Goal: Transaction & Acquisition: Obtain resource

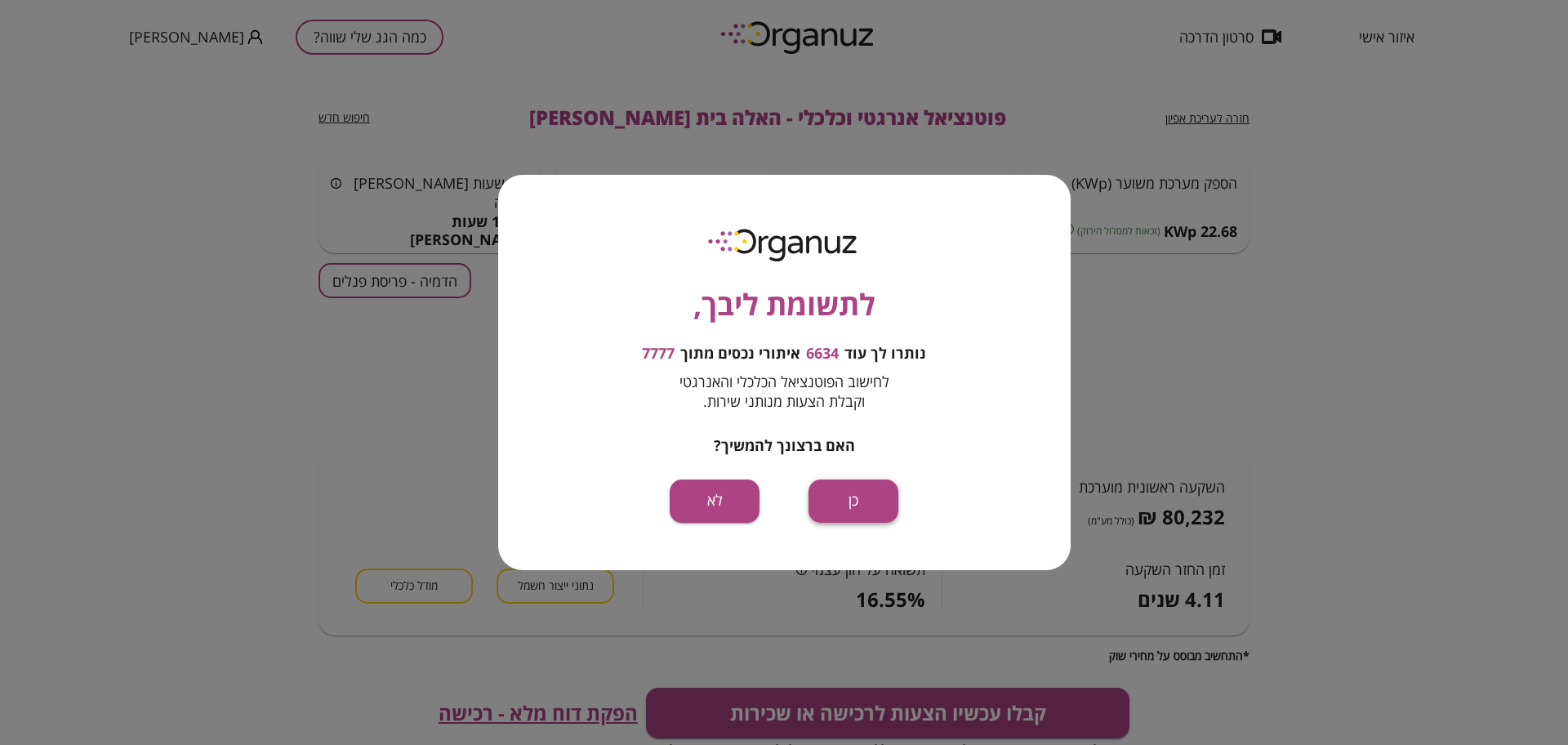
click at [821, 486] on button "כן" at bounding box center [854, 501] width 90 height 43
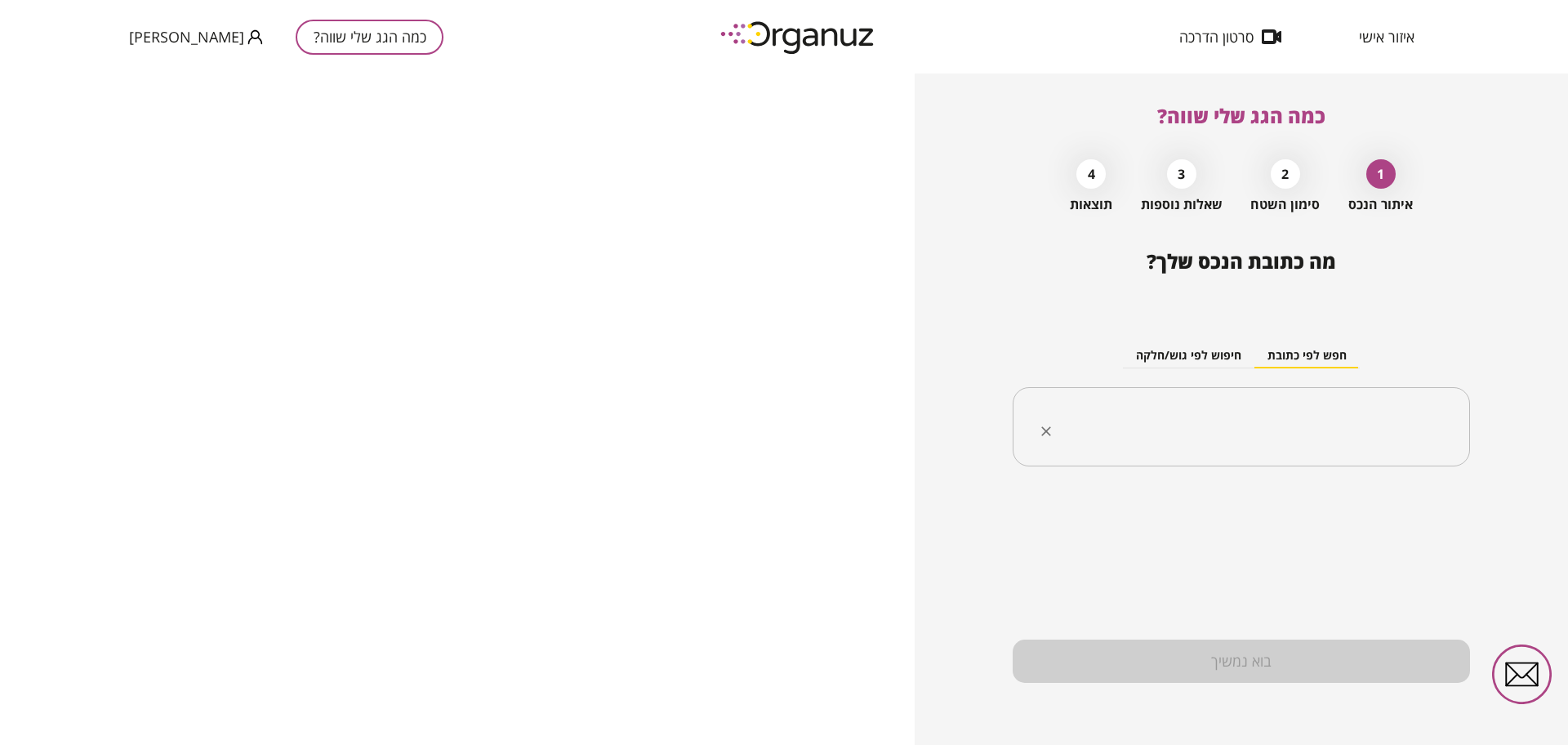
click at [1333, 418] on input "text" at bounding box center [1247, 427] width 406 height 41
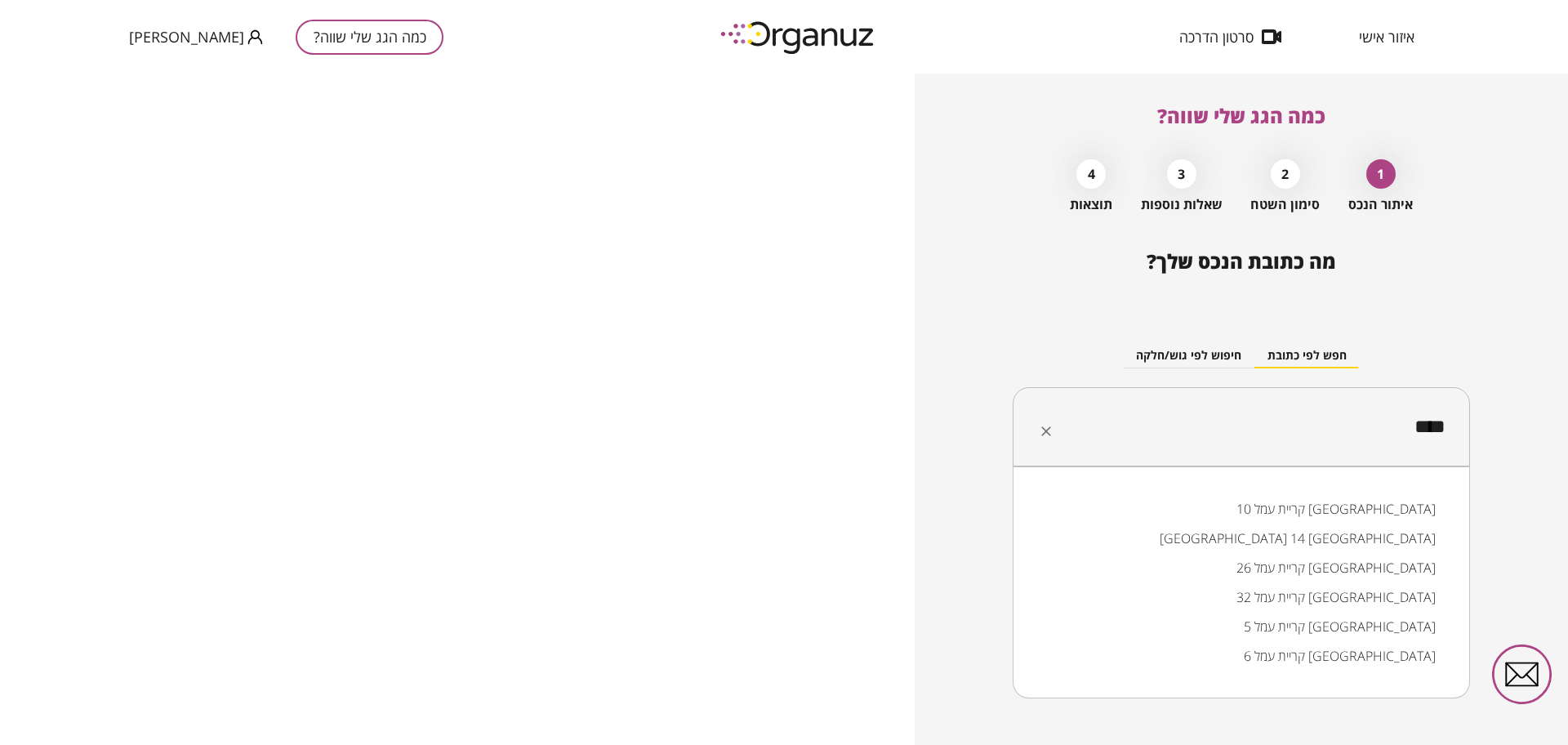
click at [1422, 504] on li "קריית עמל 10 [GEOGRAPHIC_DATA]" at bounding box center [1241, 509] width 415 height 29
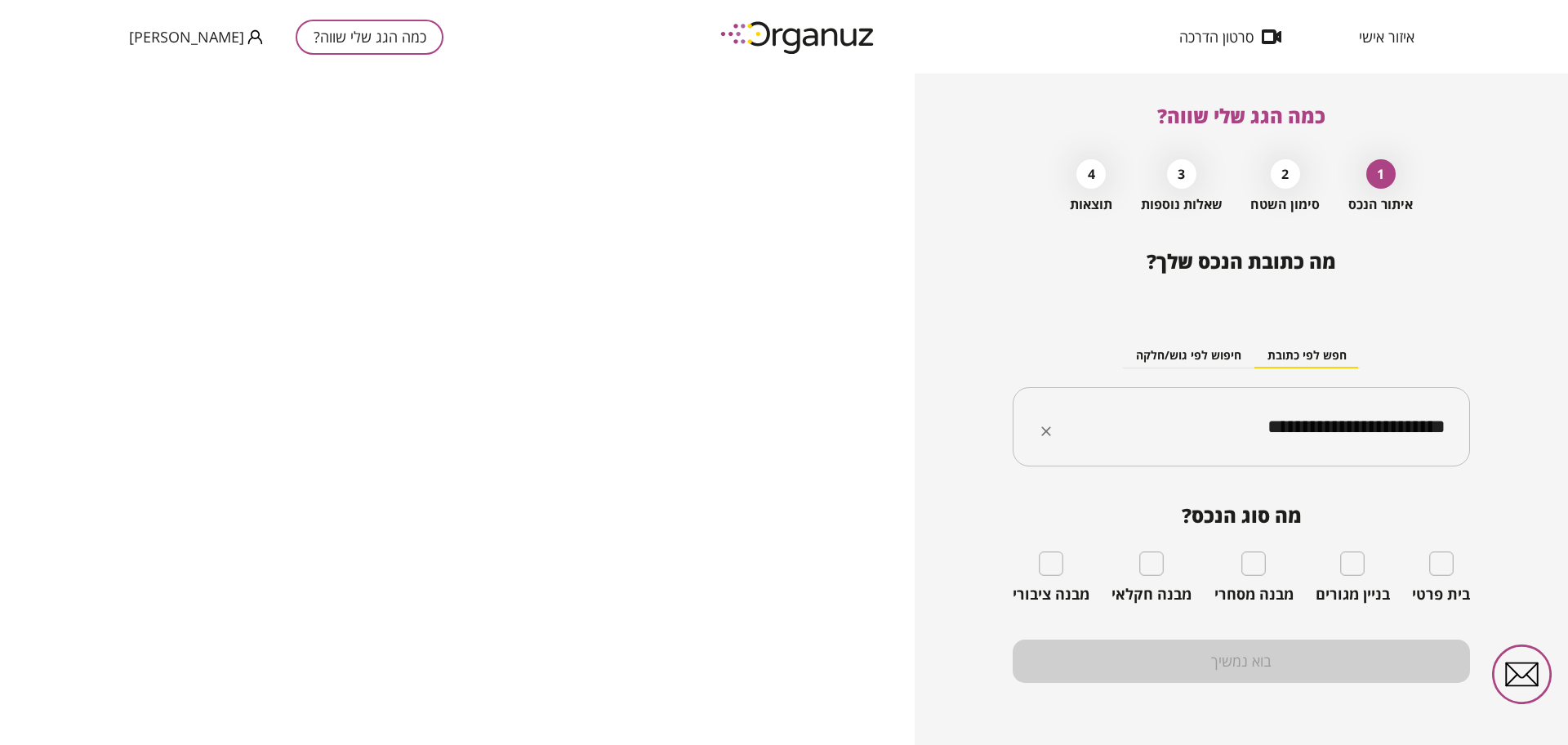
click at [1239, 427] on input "**********" at bounding box center [1247, 427] width 406 height 41
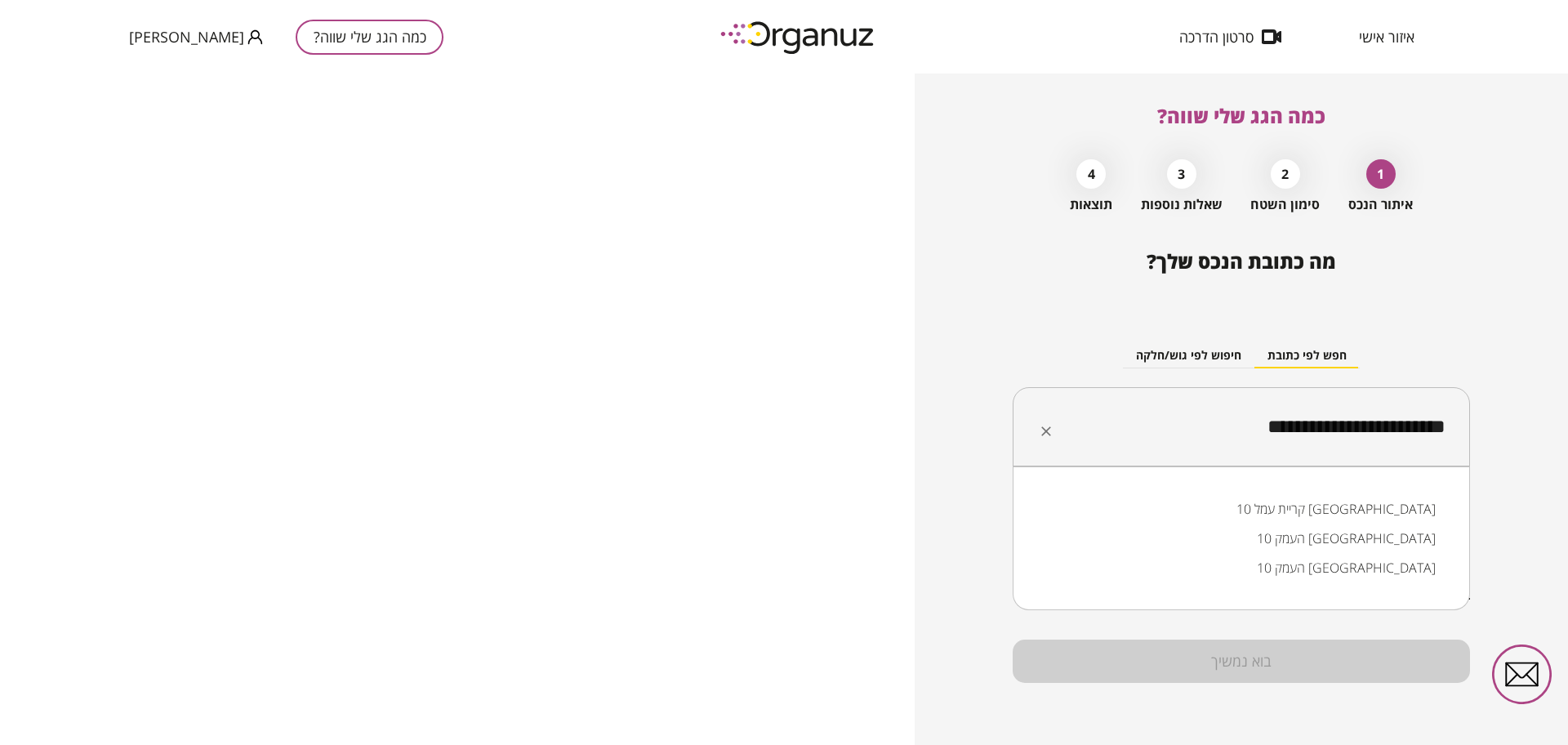
click at [1239, 427] on input "**********" at bounding box center [1247, 427] width 406 height 41
click at [1239, 426] on input "**********" at bounding box center [1247, 427] width 406 height 41
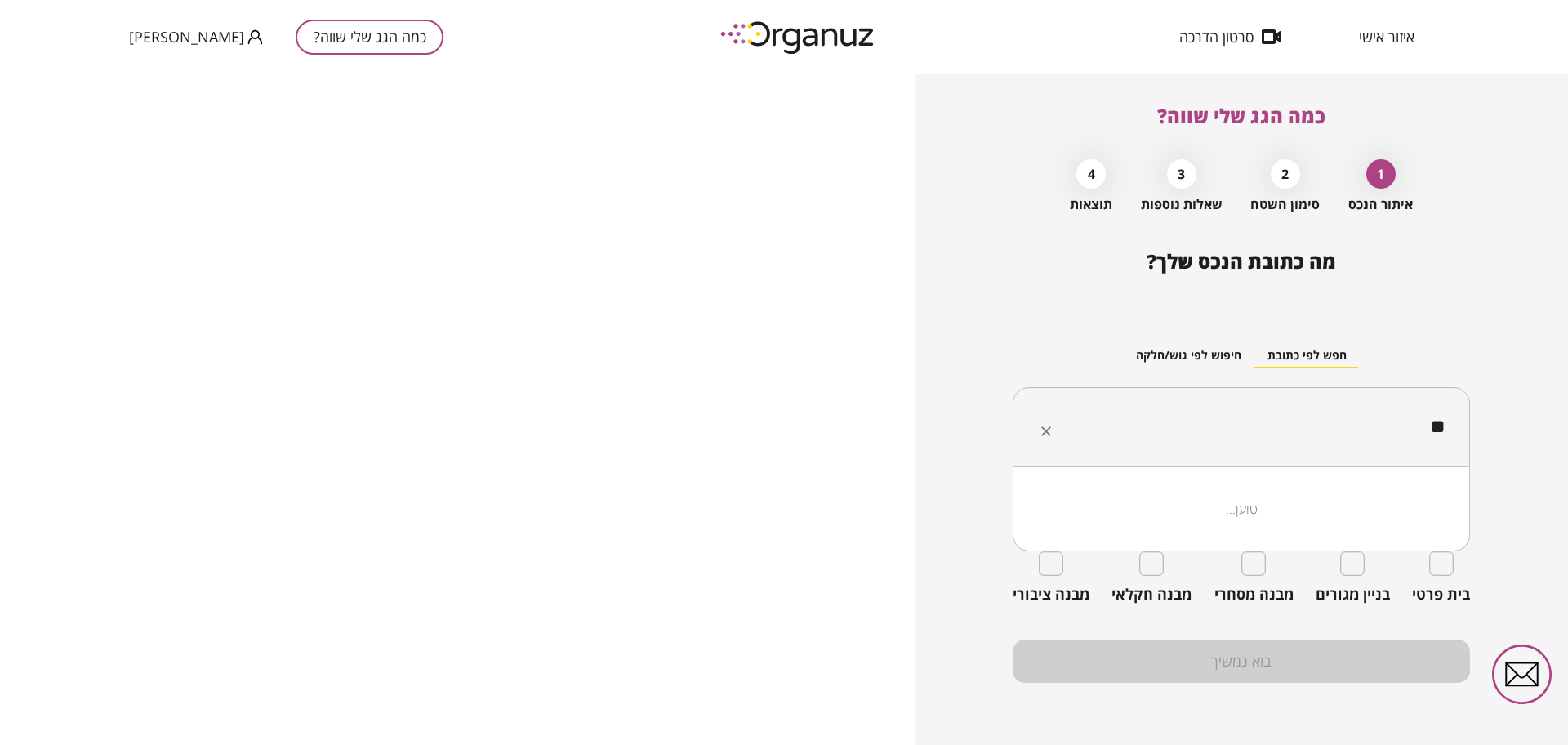
type input "*"
click at [1339, 419] on input "********" at bounding box center [1247, 427] width 406 height 41
type input "*"
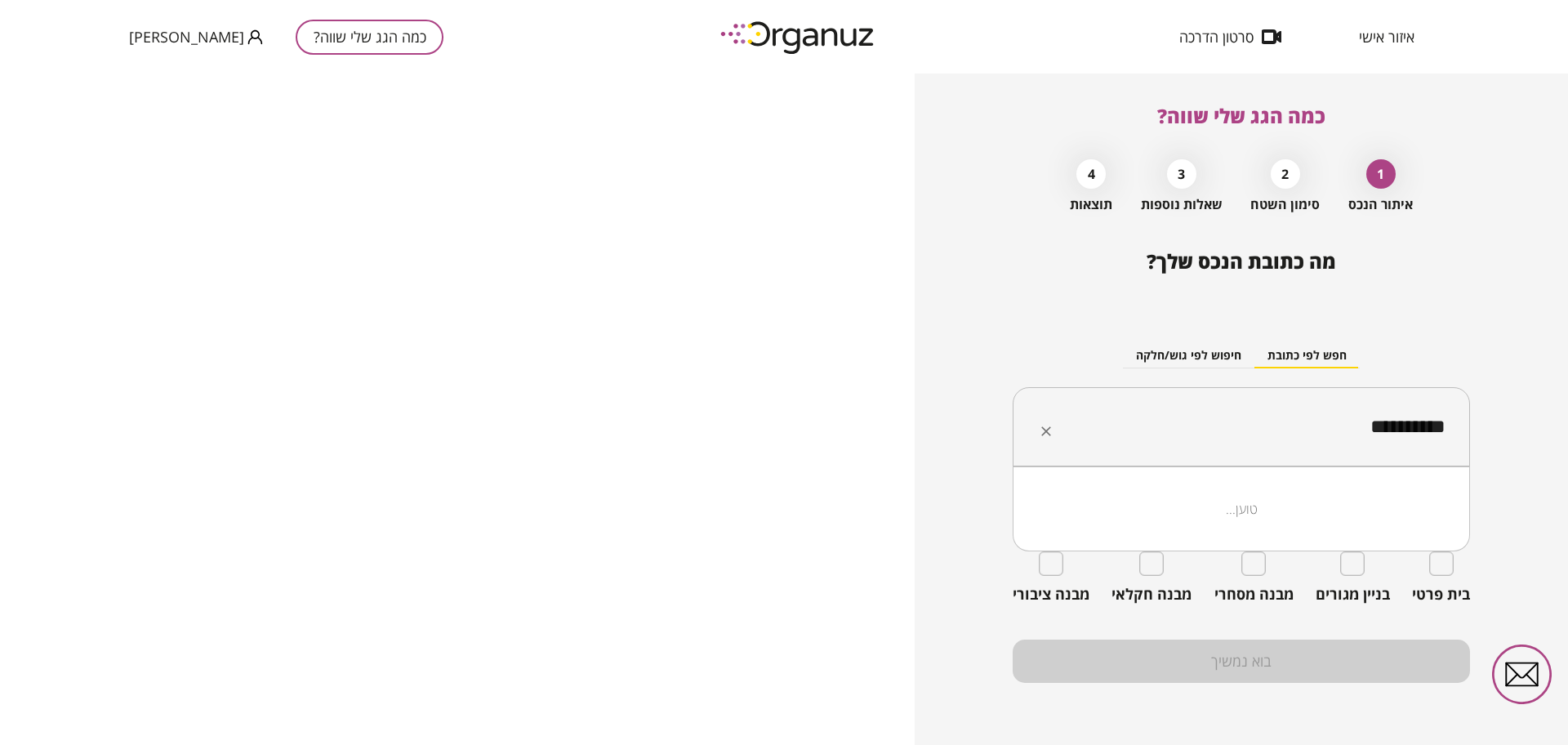
type input "*********"
click at [296, 30] on button "כמה הגג שלי שווה?" at bounding box center [369, 36] width 148 height 36
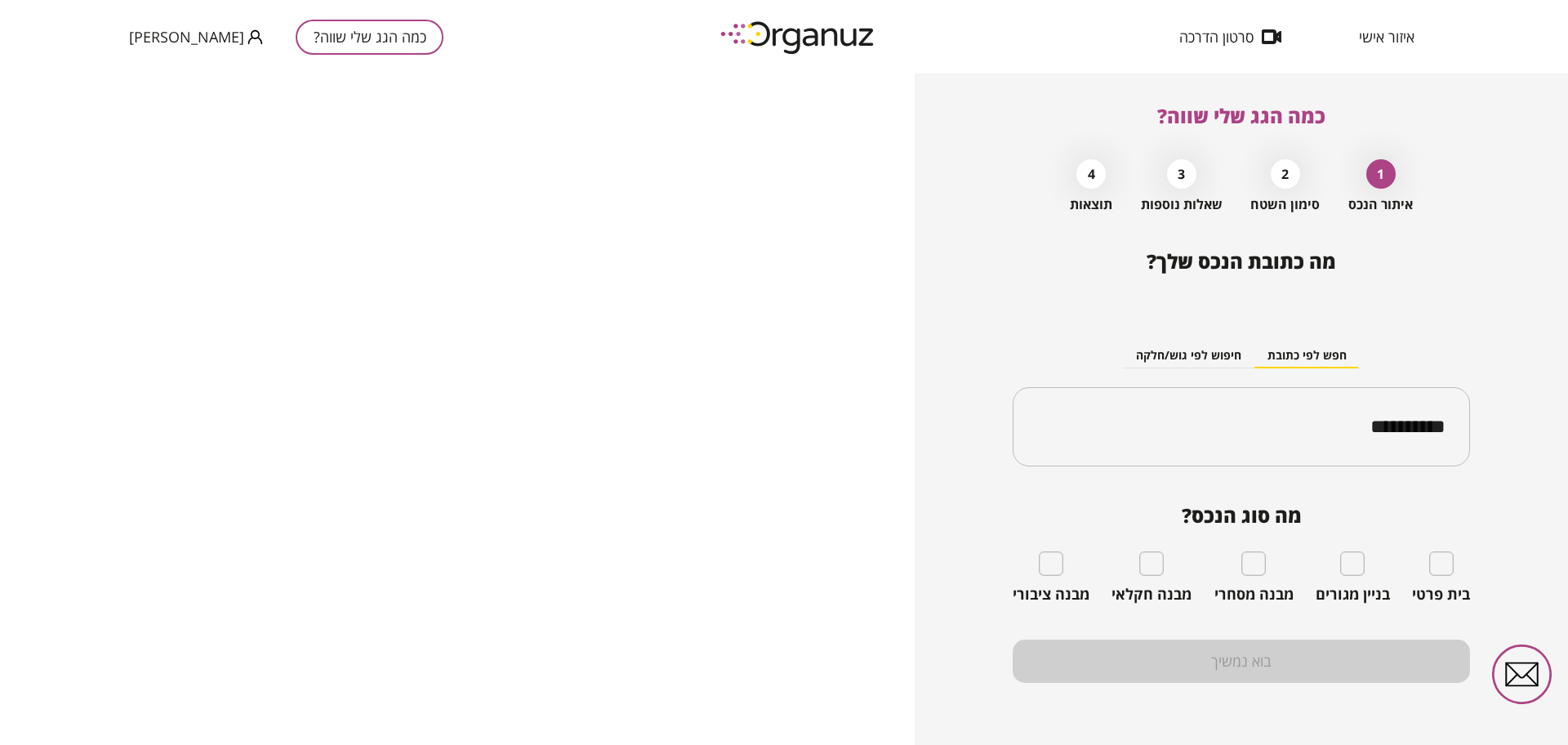
click at [305, 44] on button "כמה הגג שלי שווה?" at bounding box center [369, 36] width 148 height 36
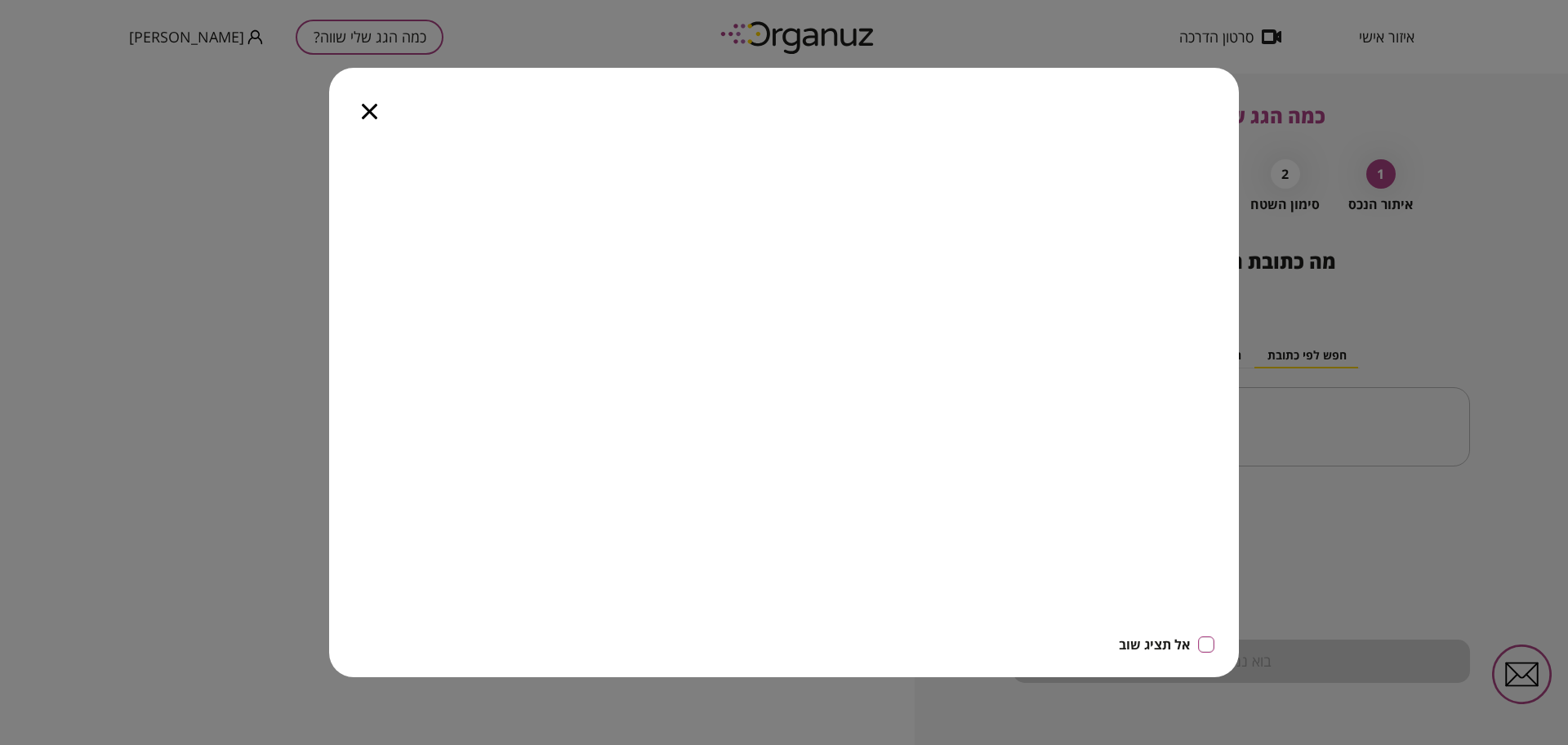
click at [376, 114] on icon "button" at bounding box center [369, 111] width 16 height 16
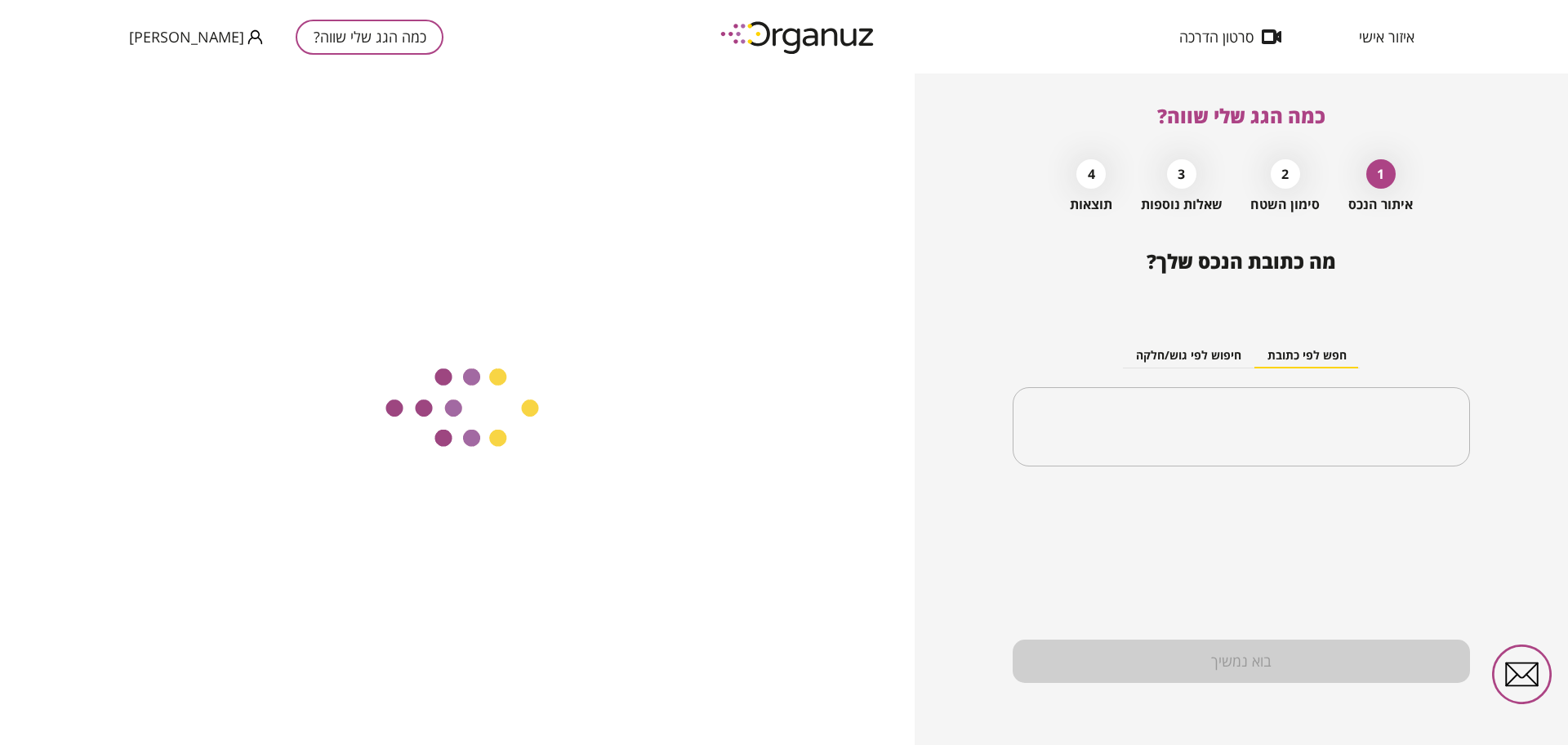
click at [368, 108] on div at bounding box center [457, 409] width 915 height 671
click at [1383, 410] on input "text" at bounding box center [1247, 427] width 406 height 41
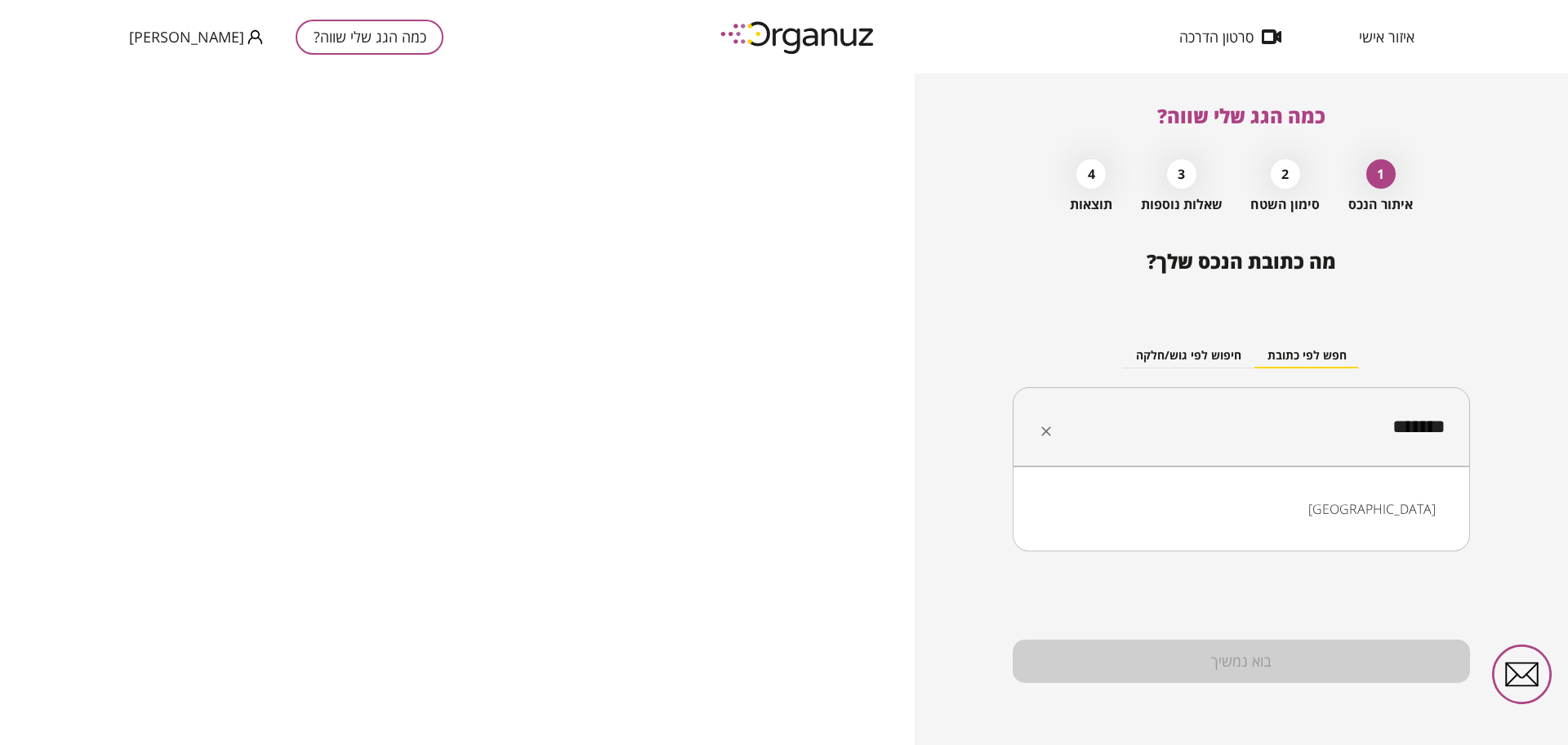
click at [1362, 515] on li "קריית אתא" at bounding box center [1241, 509] width 415 height 29
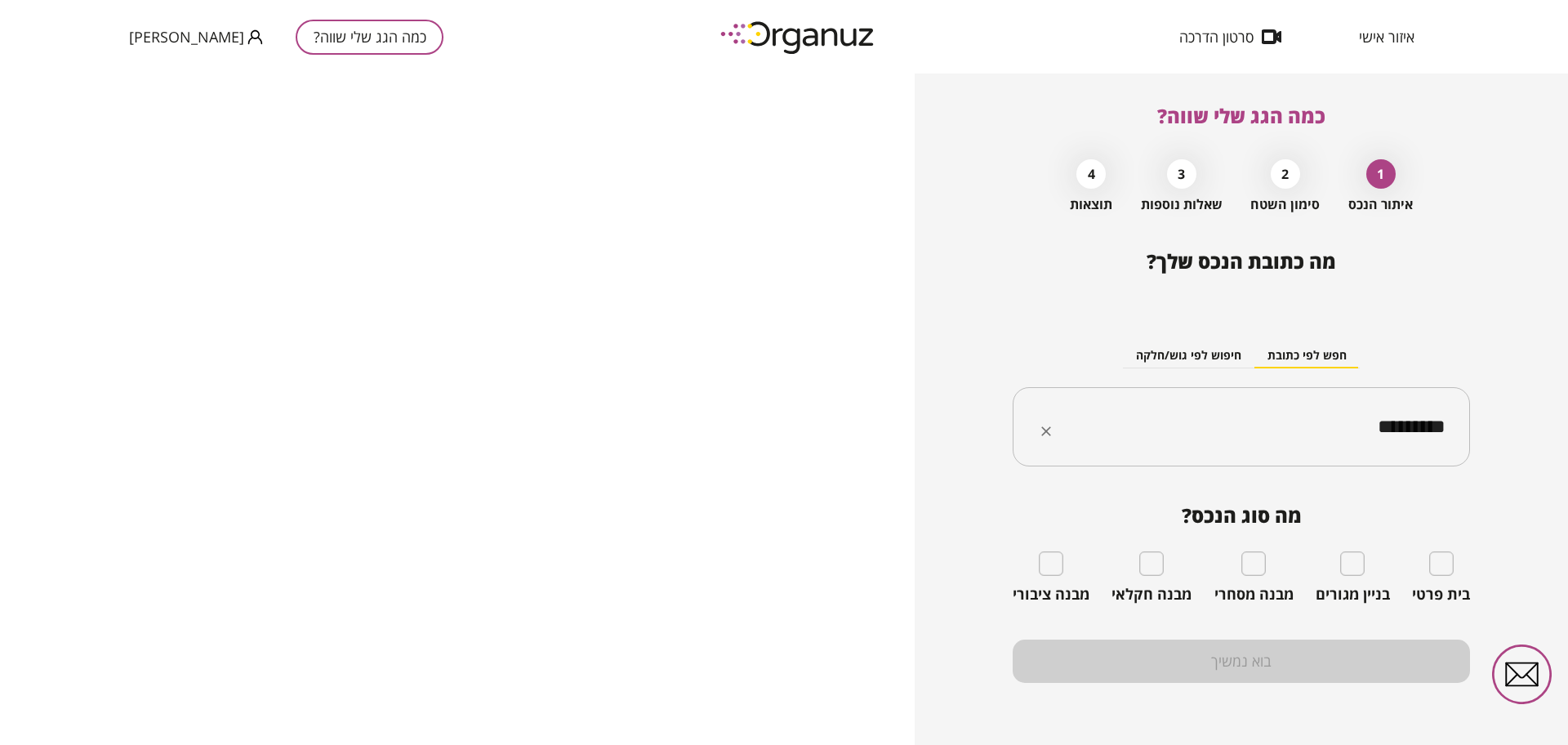
type input "*********"
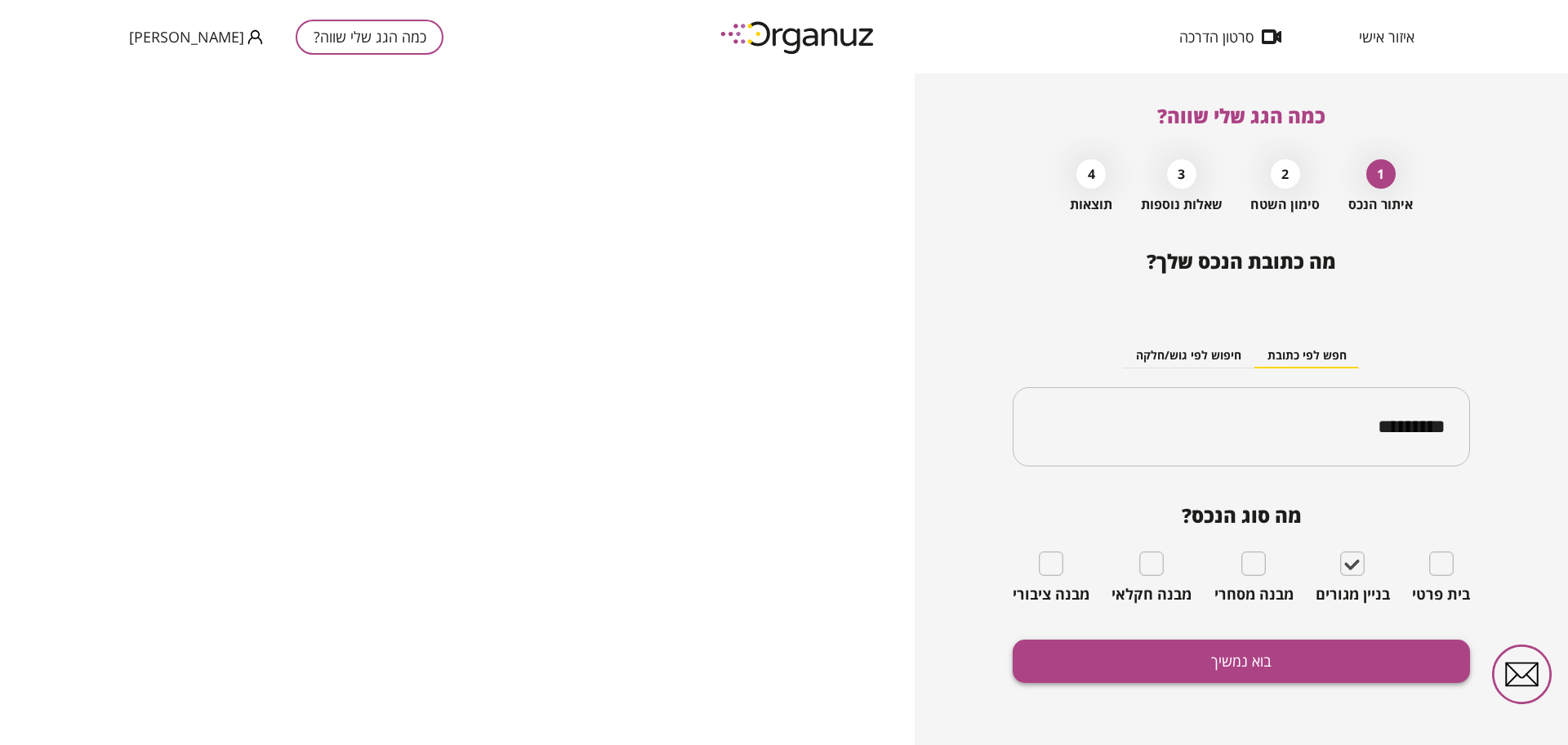
click at [1343, 668] on button "בוא נמשיך" at bounding box center [1241, 660] width 457 height 43
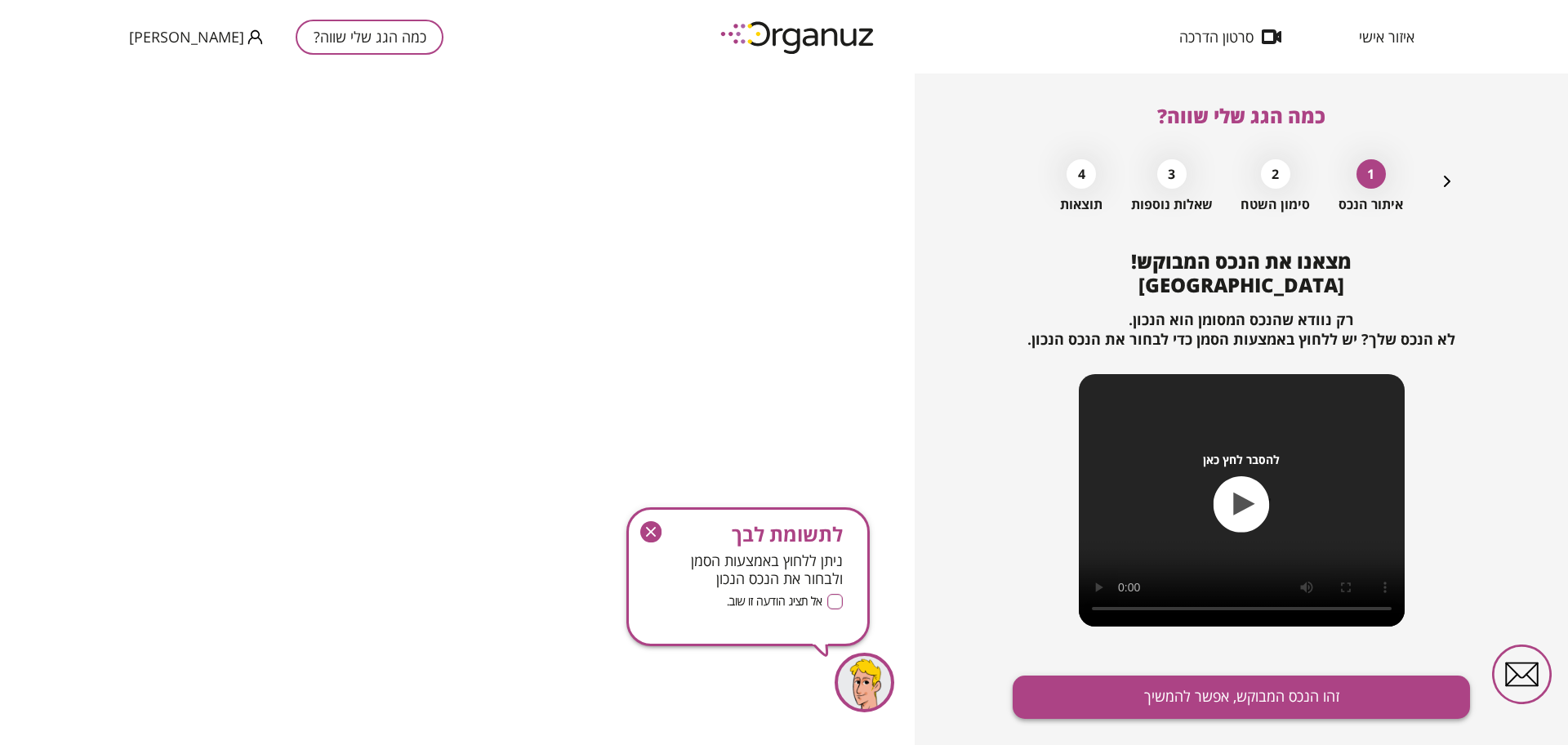
click at [1364, 678] on button "זהו הנכס המבוקש, אפשר להמשיך" at bounding box center [1241, 697] width 457 height 43
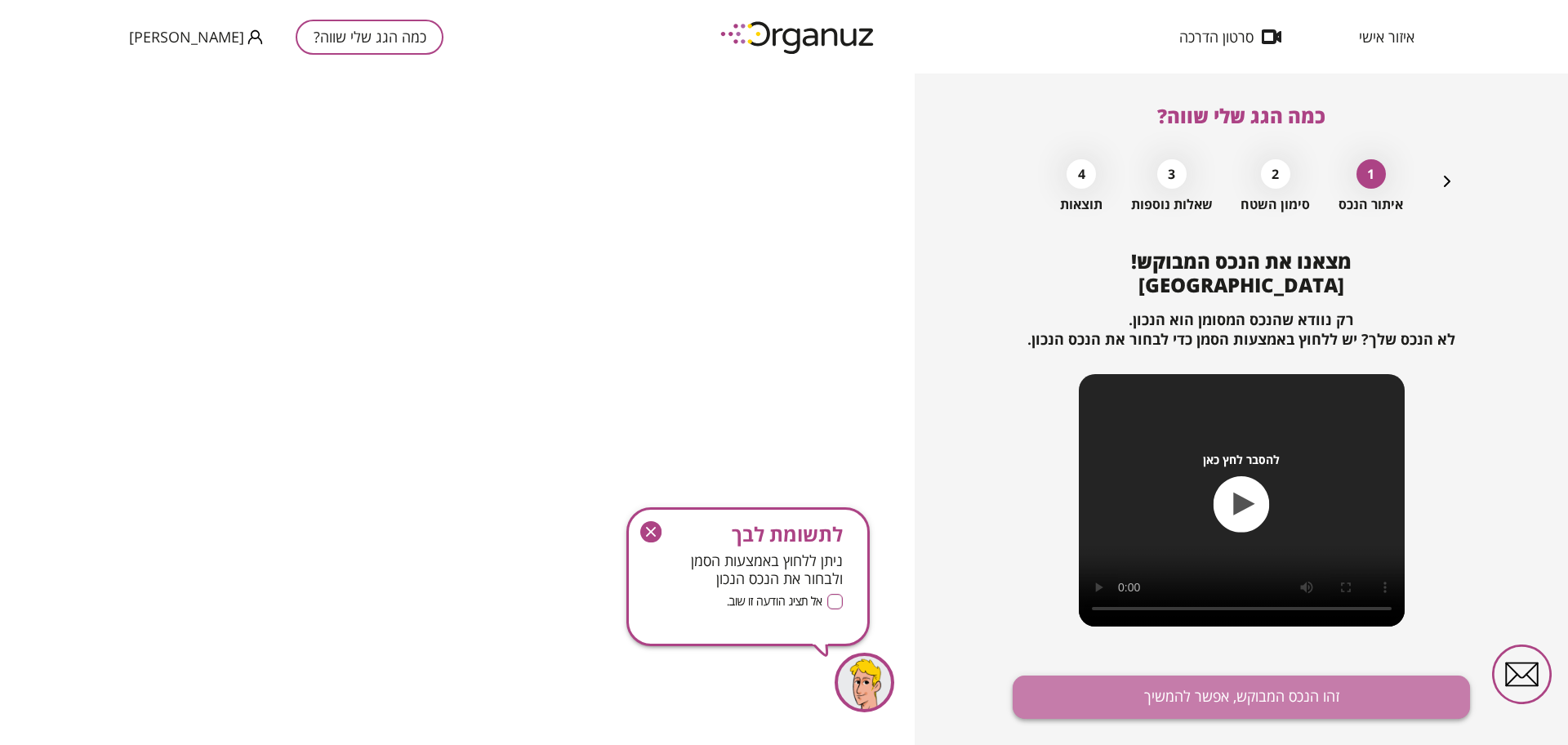
click at [1377, 678] on button "זהו הנכס המבוקש, אפשר להמשיך" at bounding box center [1241, 697] width 457 height 43
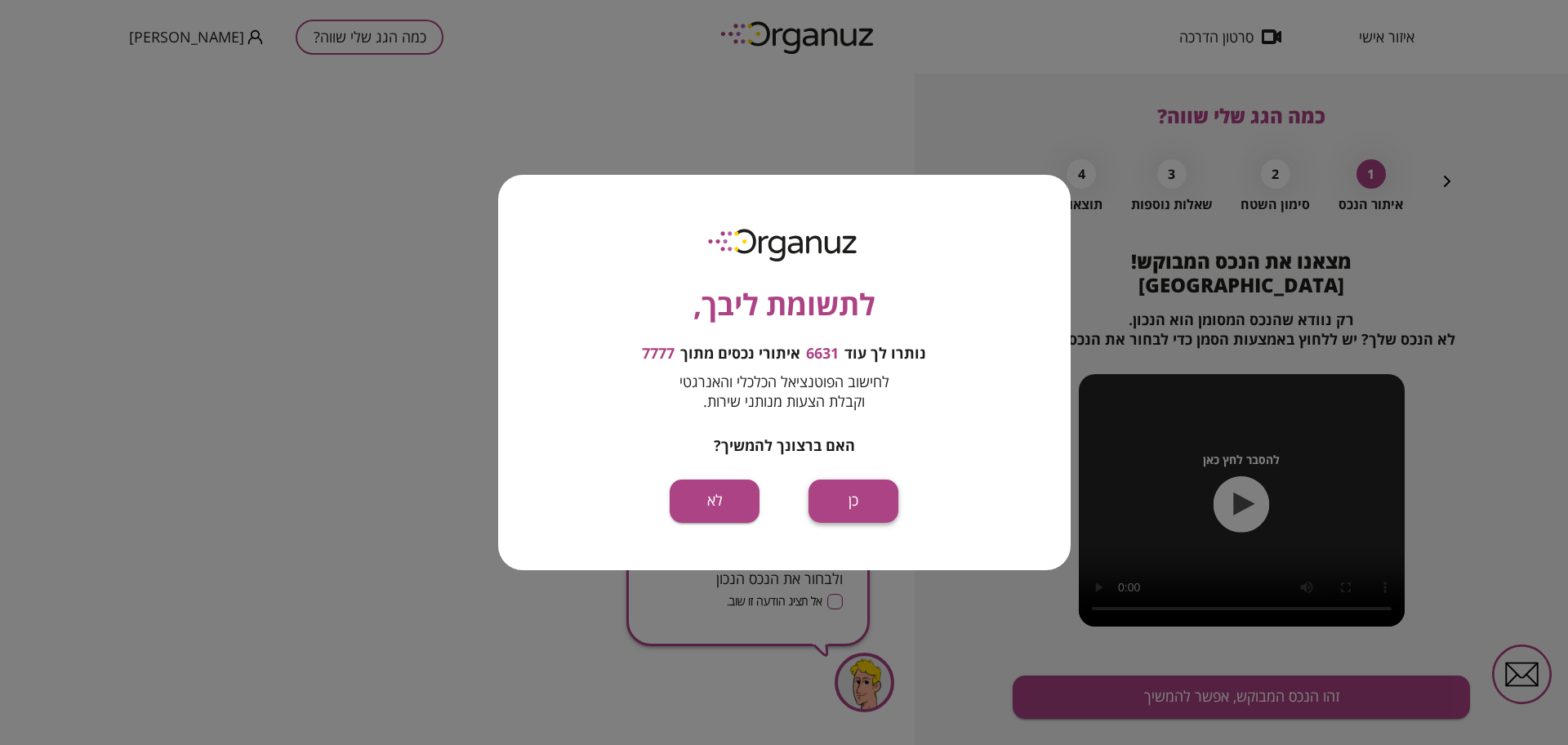
click at [839, 500] on button "כן" at bounding box center [854, 501] width 90 height 43
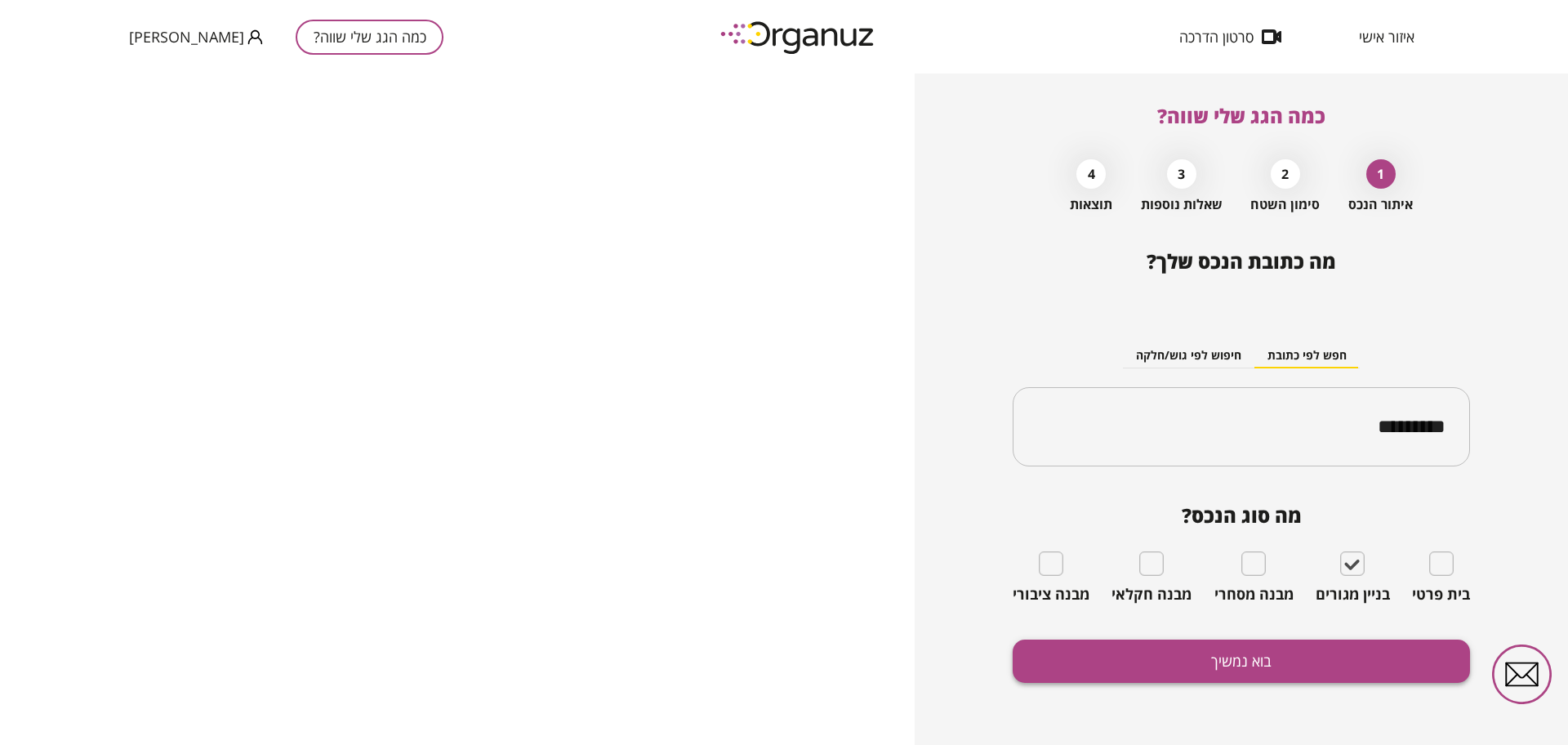
click at [1328, 678] on button "בוא נמשיך" at bounding box center [1241, 660] width 457 height 43
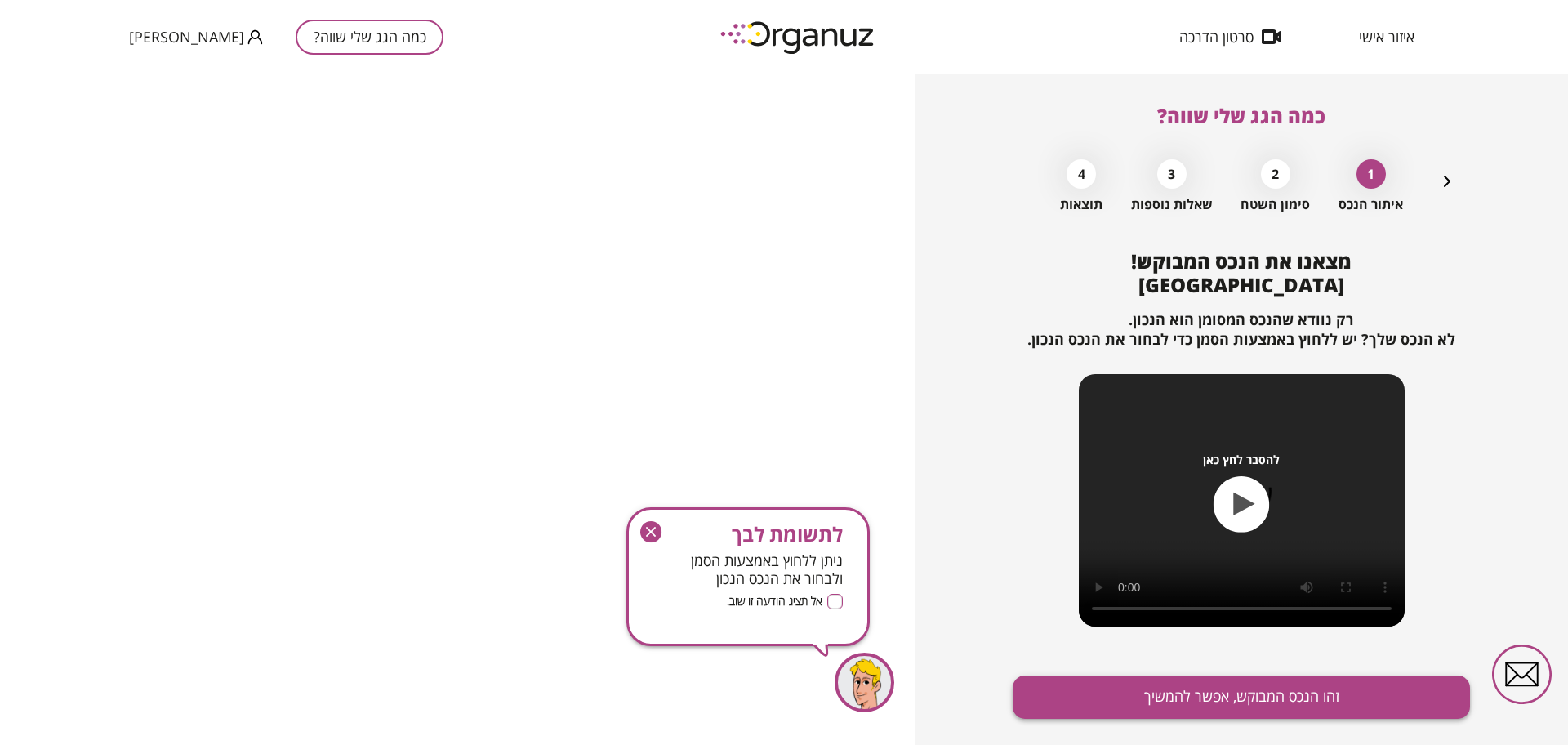
click at [1229, 699] on button "זהו הנכס המבוקש, אפשר להמשיך" at bounding box center [1241, 697] width 457 height 43
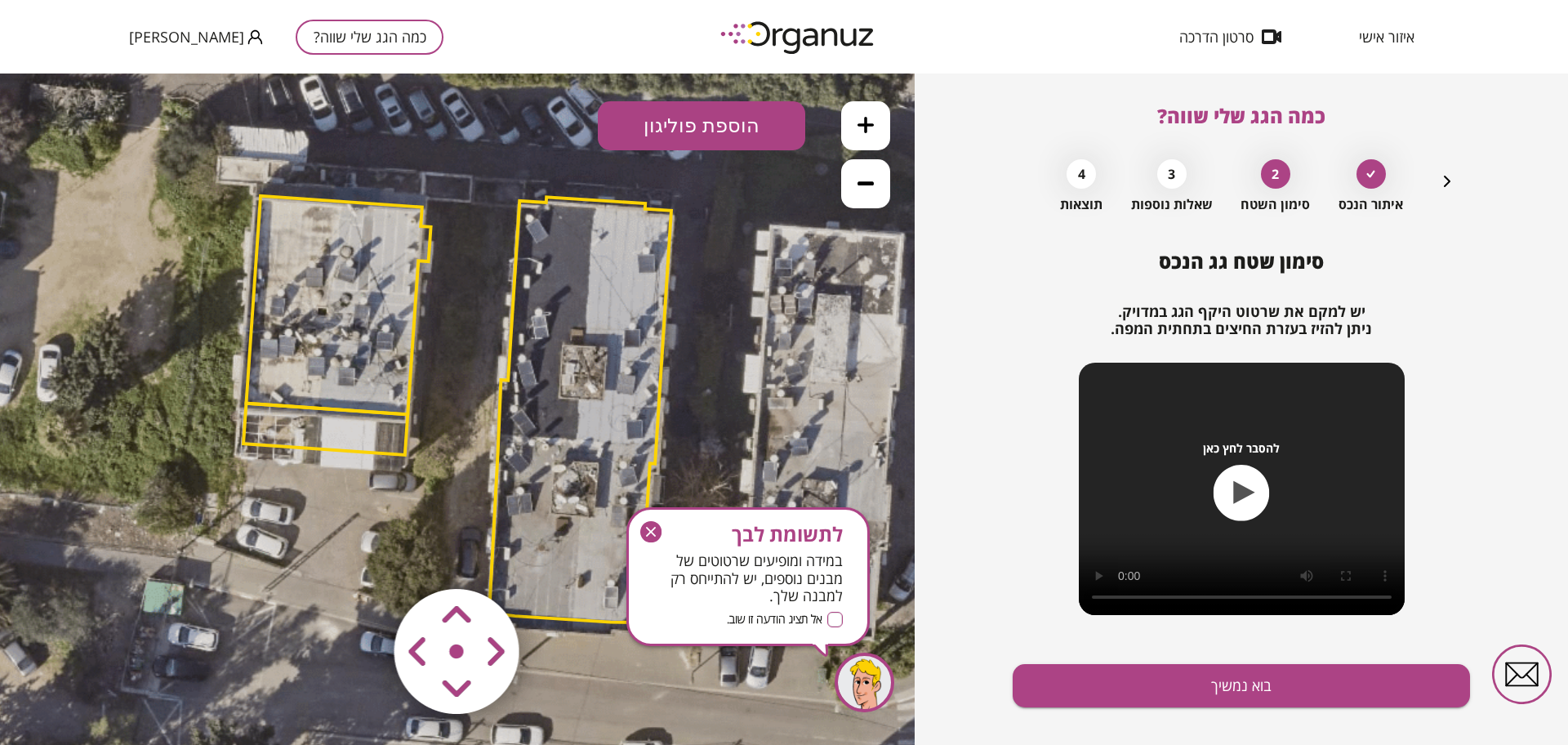
click at [654, 533] on icon "button" at bounding box center [650, 531] width 21 height 21
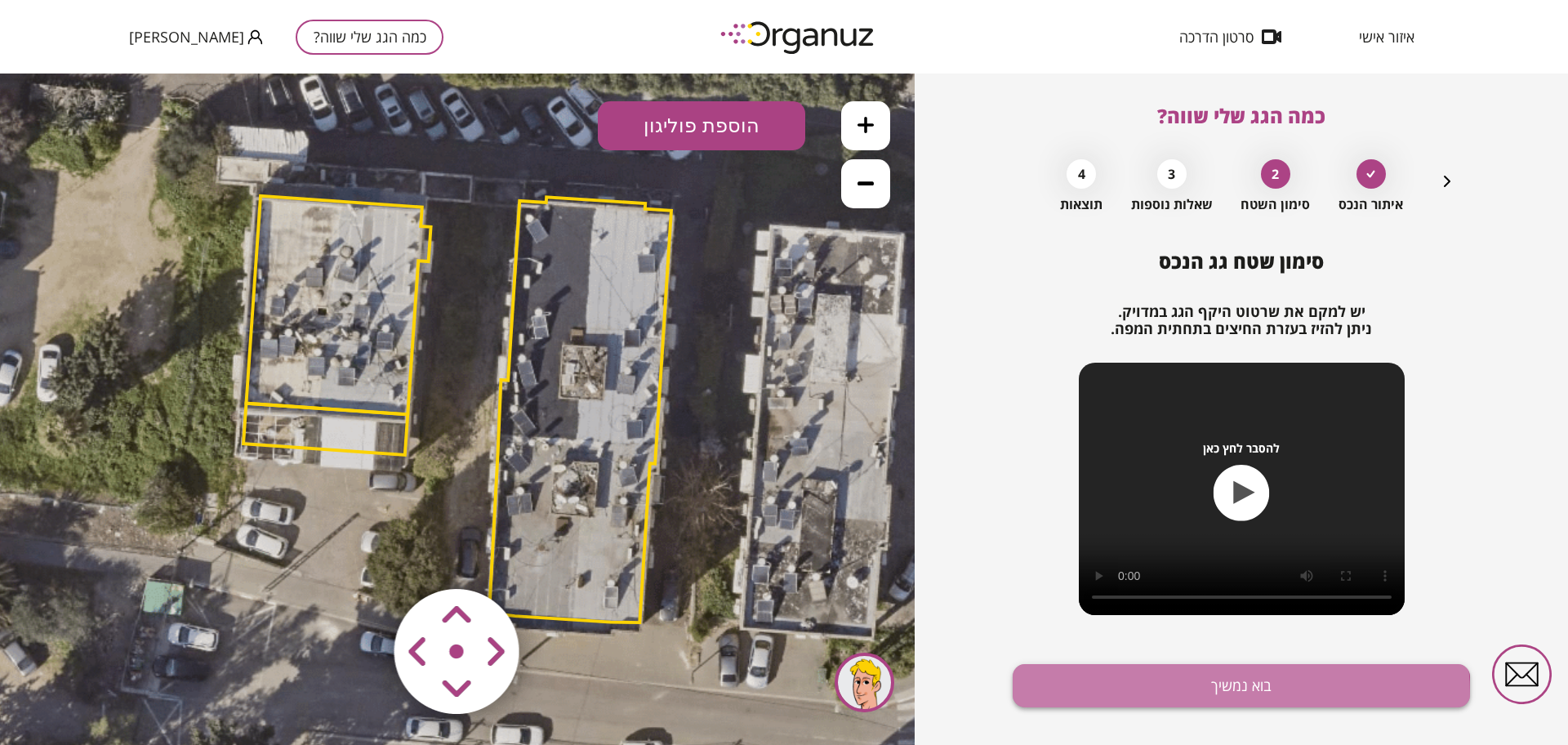
click at [1200, 695] on button "בוא נמשיך" at bounding box center [1241, 685] width 457 height 43
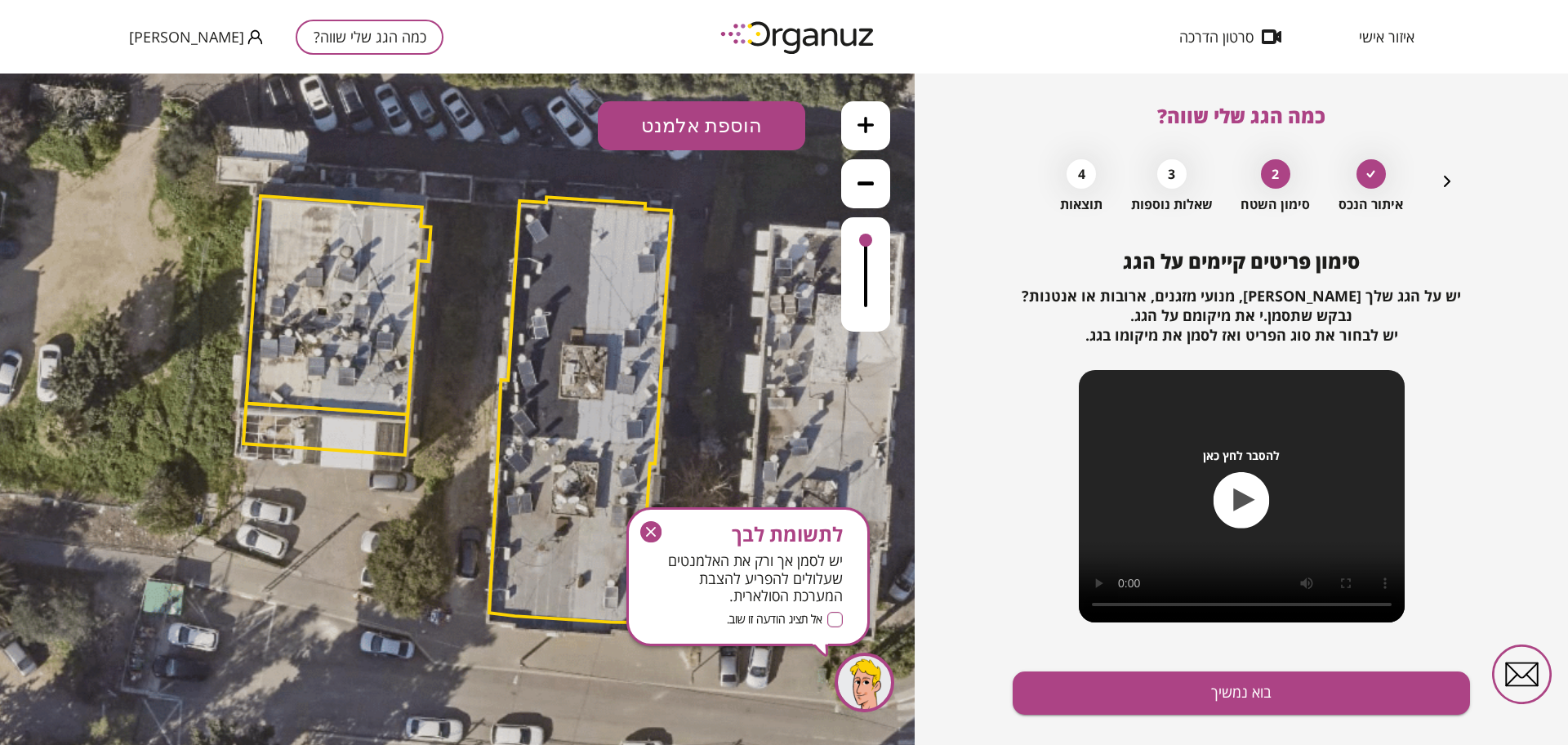
click at [1200, 695] on button "בוא נמשיך" at bounding box center [1241, 692] width 457 height 43
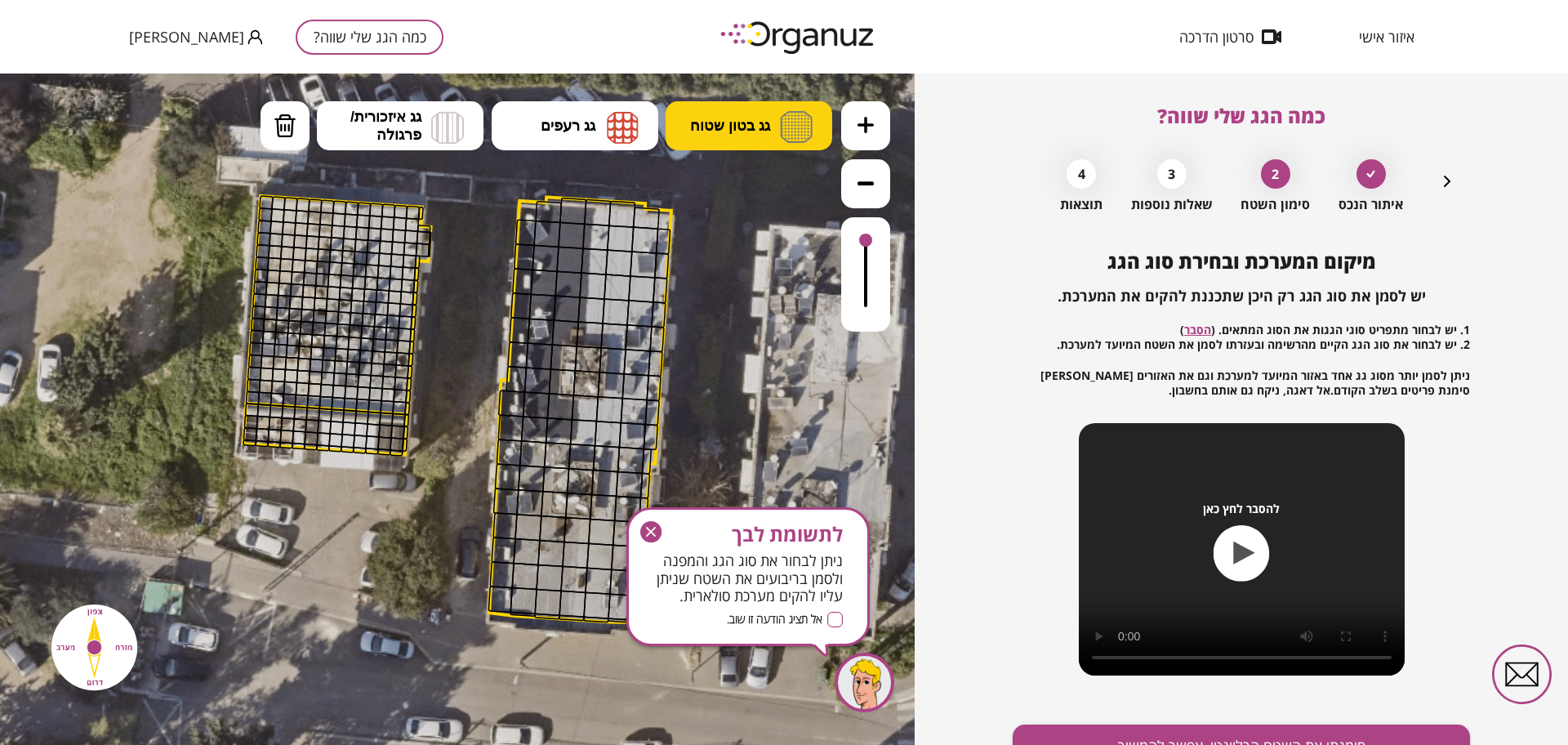
click at [750, 111] on button "גג בטון שטוח" at bounding box center [749, 126] width 167 height 49
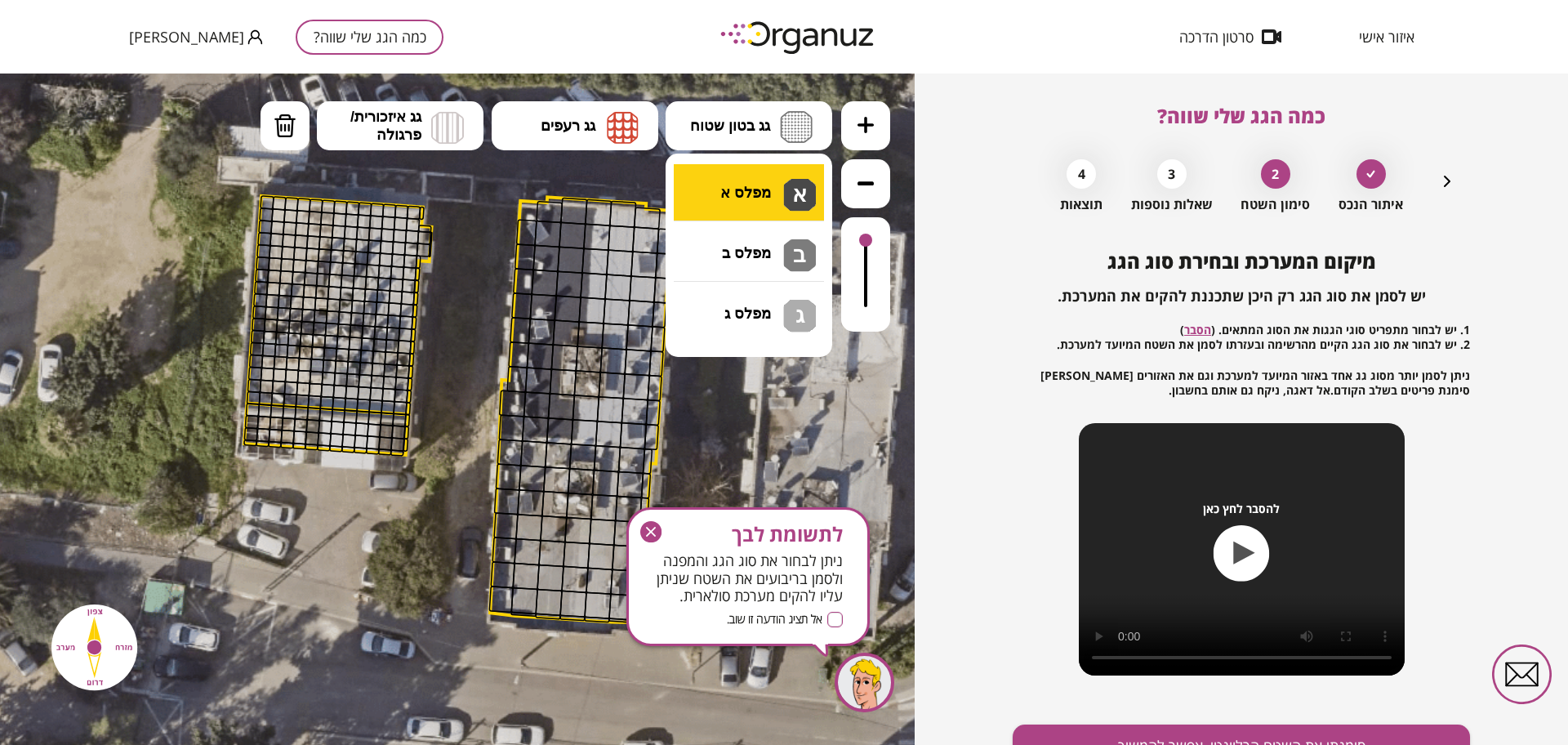
click at [754, 202] on div ".st0 { fill: #FFFFFF; } 10" at bounding box center [457, 409] width 915 height 671
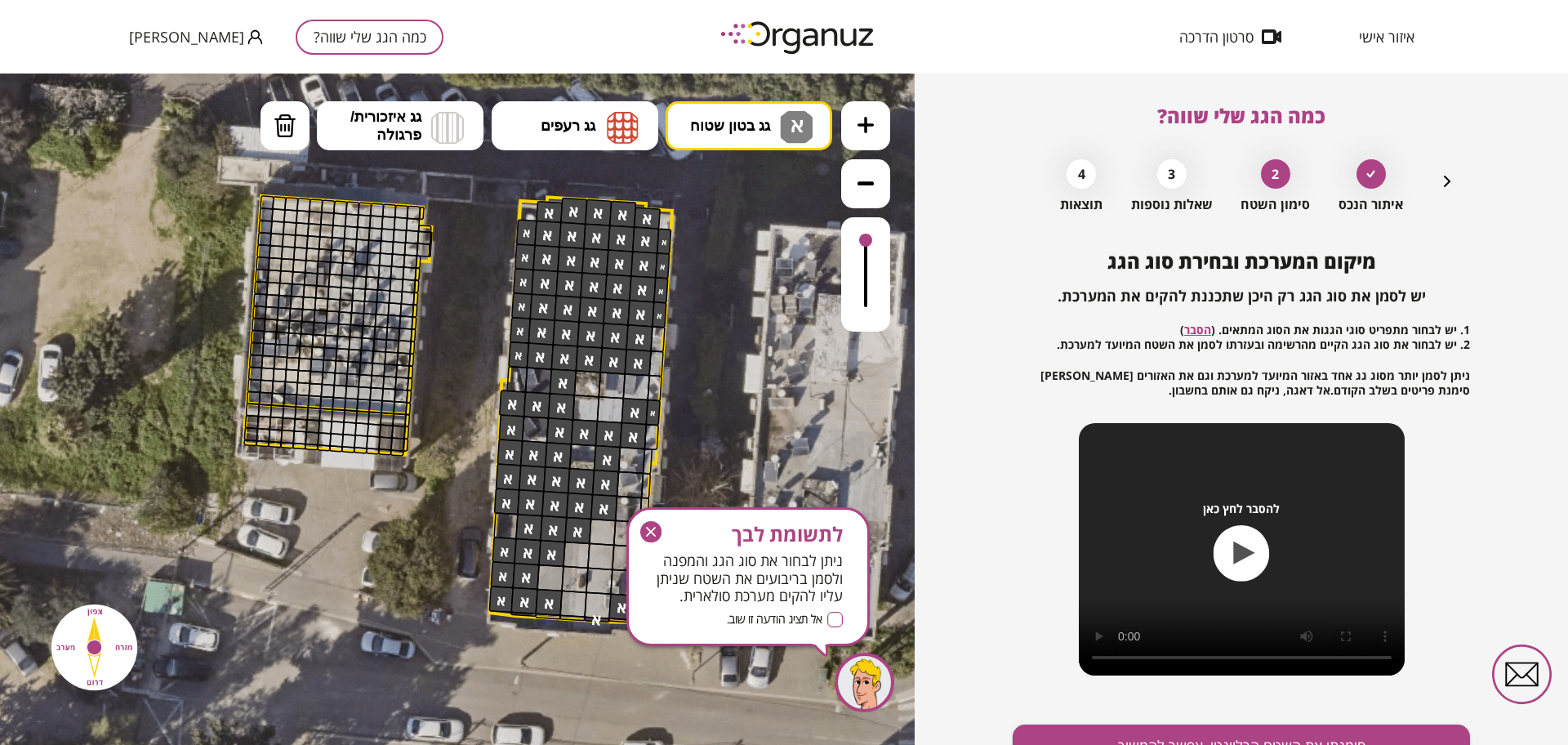
drag, startPoint x: 613, startPoint y: 262, endPoint x: 654, endPoint y: 608, distance: 348.4
click at [654, 608] on div ".st0 { fill: #FFFFFF; }" at bounding box center [457, 412] width 1324 height 1323
click at [648, 522] on icon "button" at bounding box center [651, 532] width 22 height 22
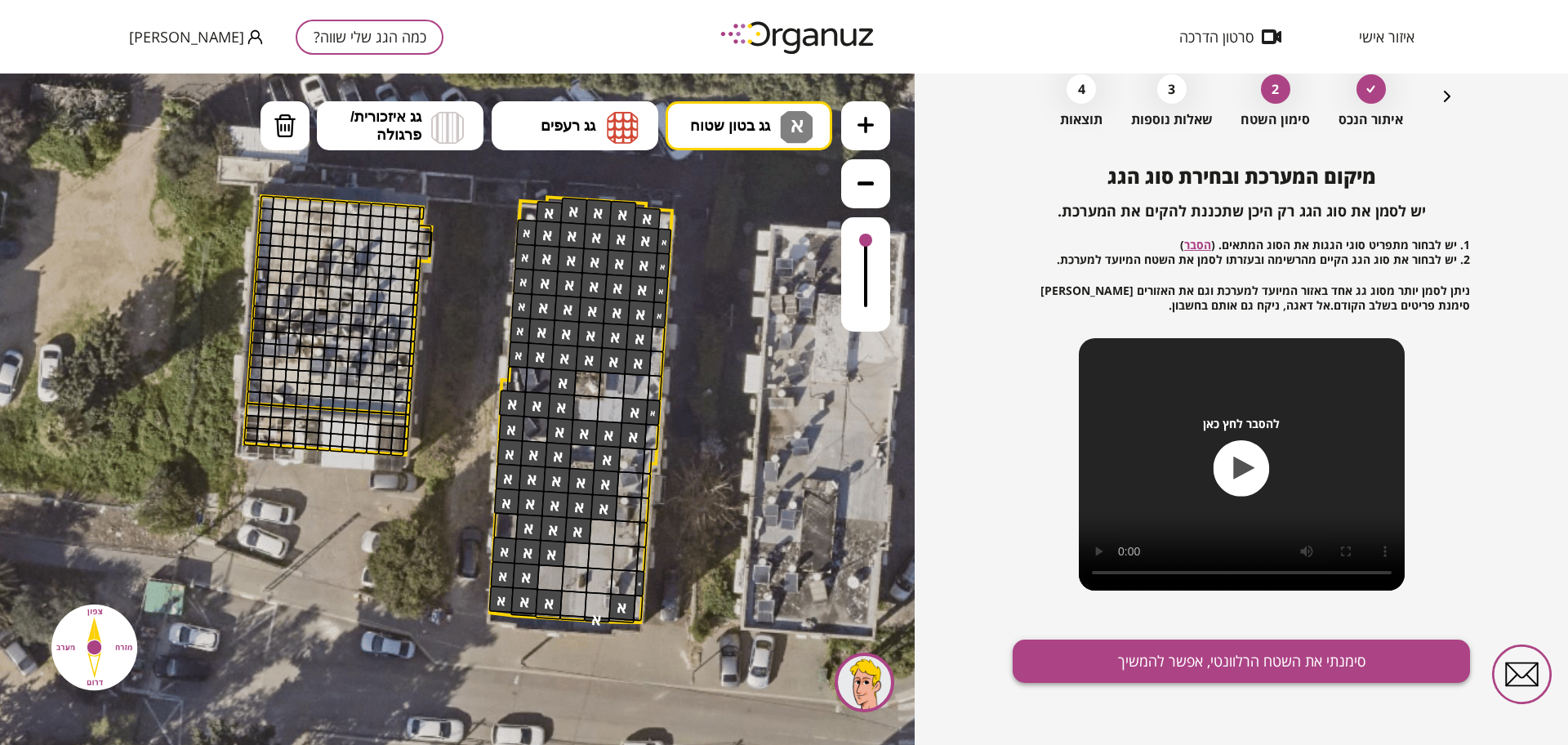
click at [1288, 666] on button "סימנתי את השטח הרלוונטי, אפשר להמשיך" at bounding box center [1241, 660] width 457 height 43
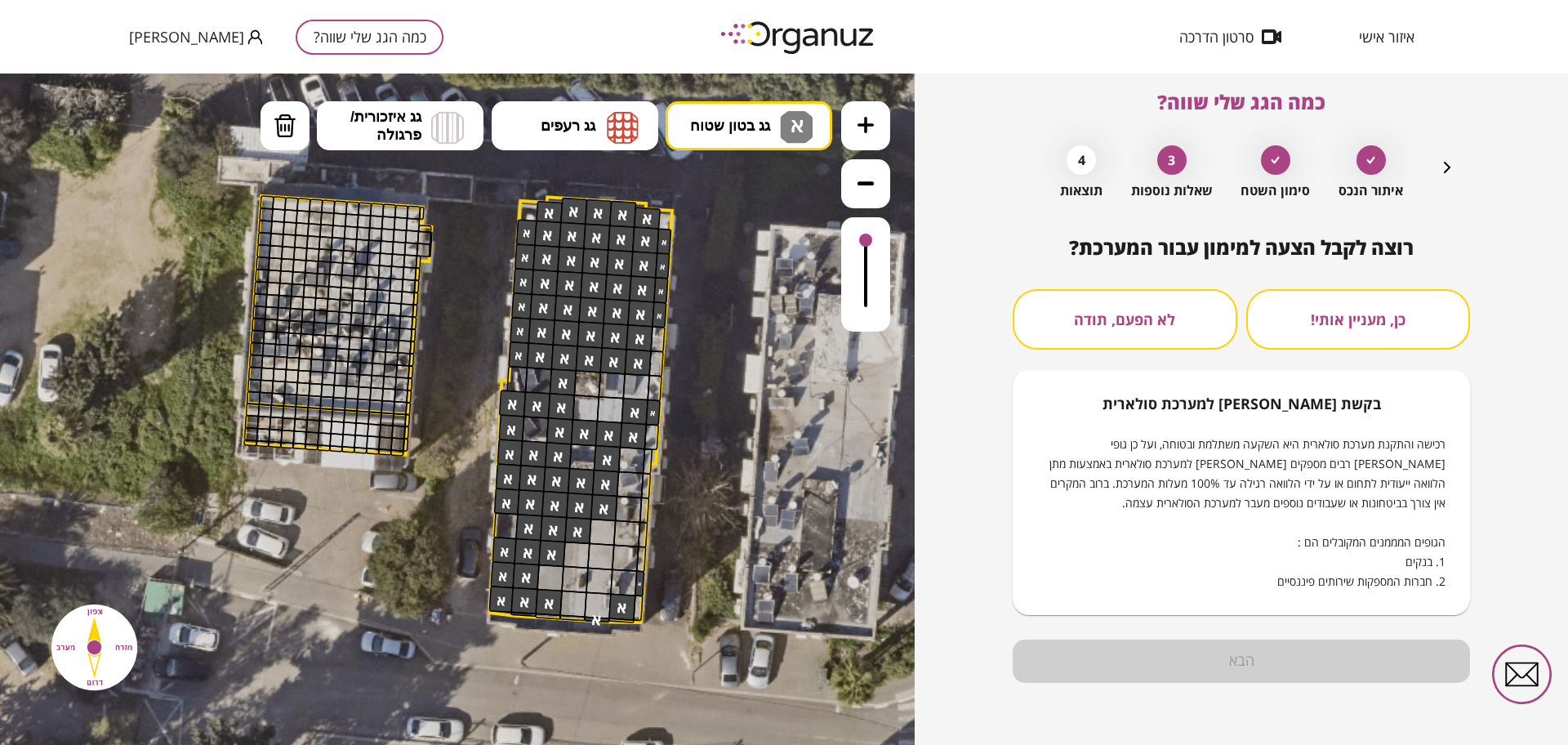
scroll to position [14, 0]
click at [1146, 327] on button "לא הפעם, תודה" at bounding box center [1125, 319] width 224 height 60
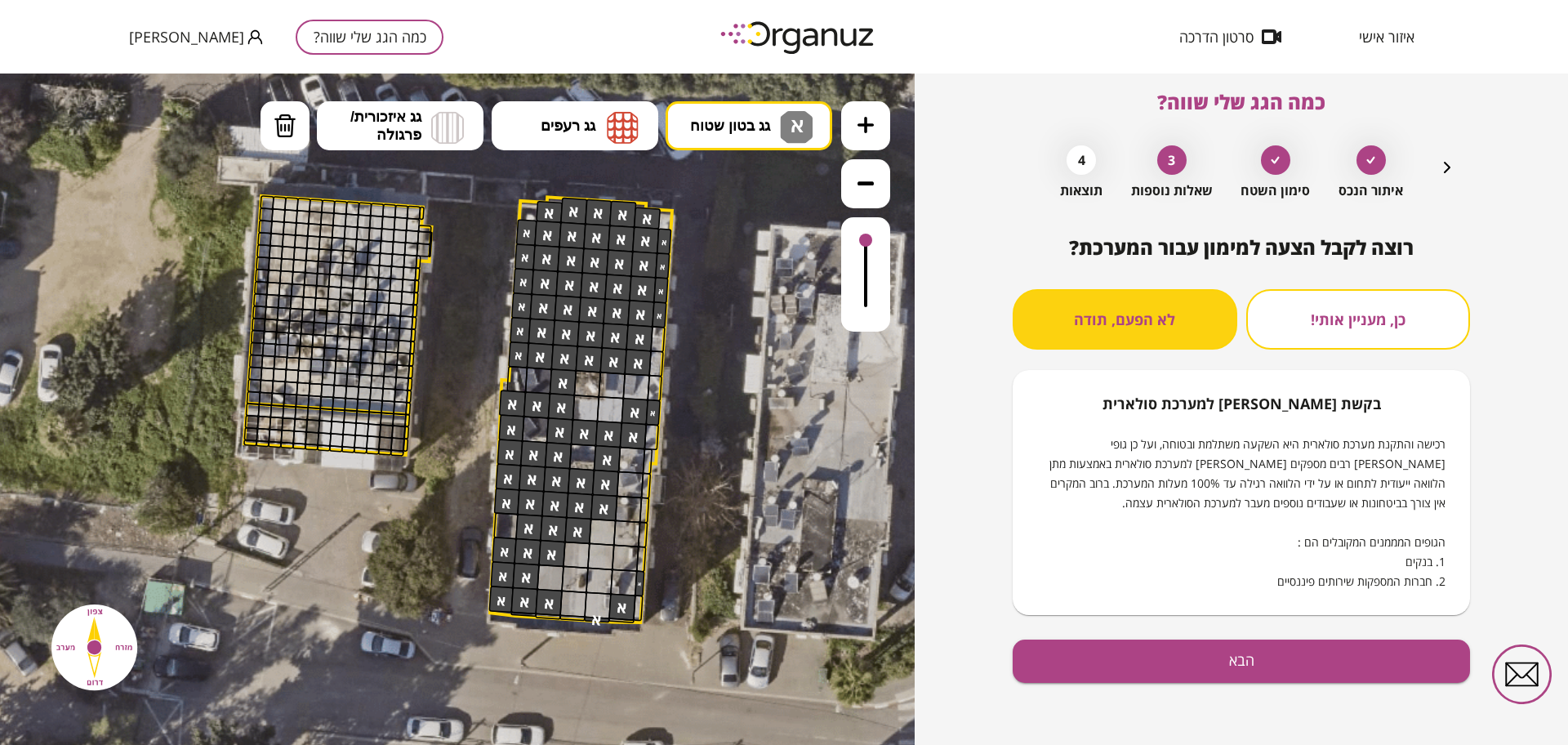
click at [1277, 627] on div "רוצה לקבל הצעה למימון עבור המערכת? כן, מעניין אותי! לא הפעם, תודה בקשת מימון למ…" at bounding box center [1241, 491] width 457 height 509
click at [1273, 656] on button "הבא" at bounding box center [1241, 660] width 457 height 43
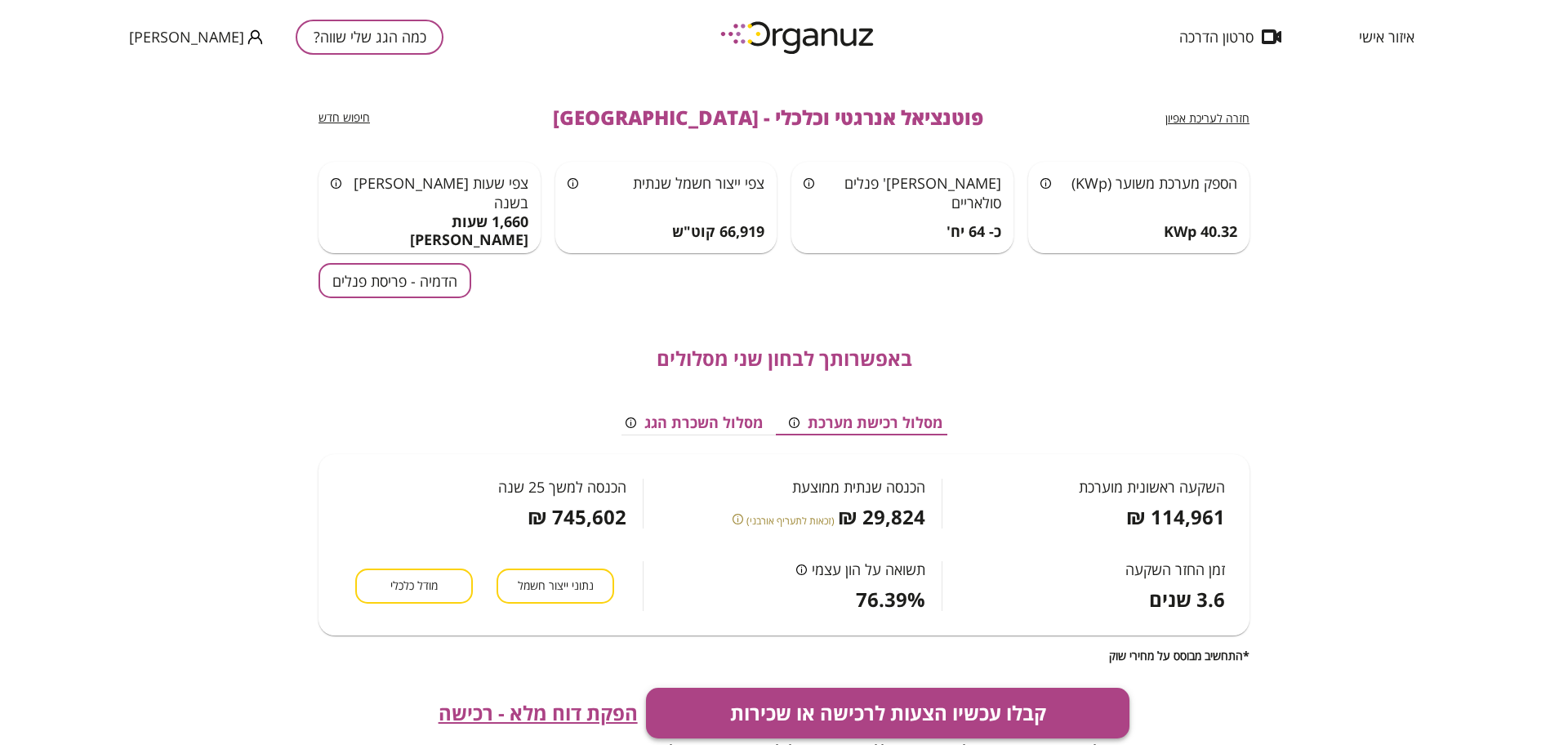
click at [1005, 692] on button "קבלו עכשיו הצעות לרכישה או שכירות" at bounding box center [888, 713] width 484 height 51
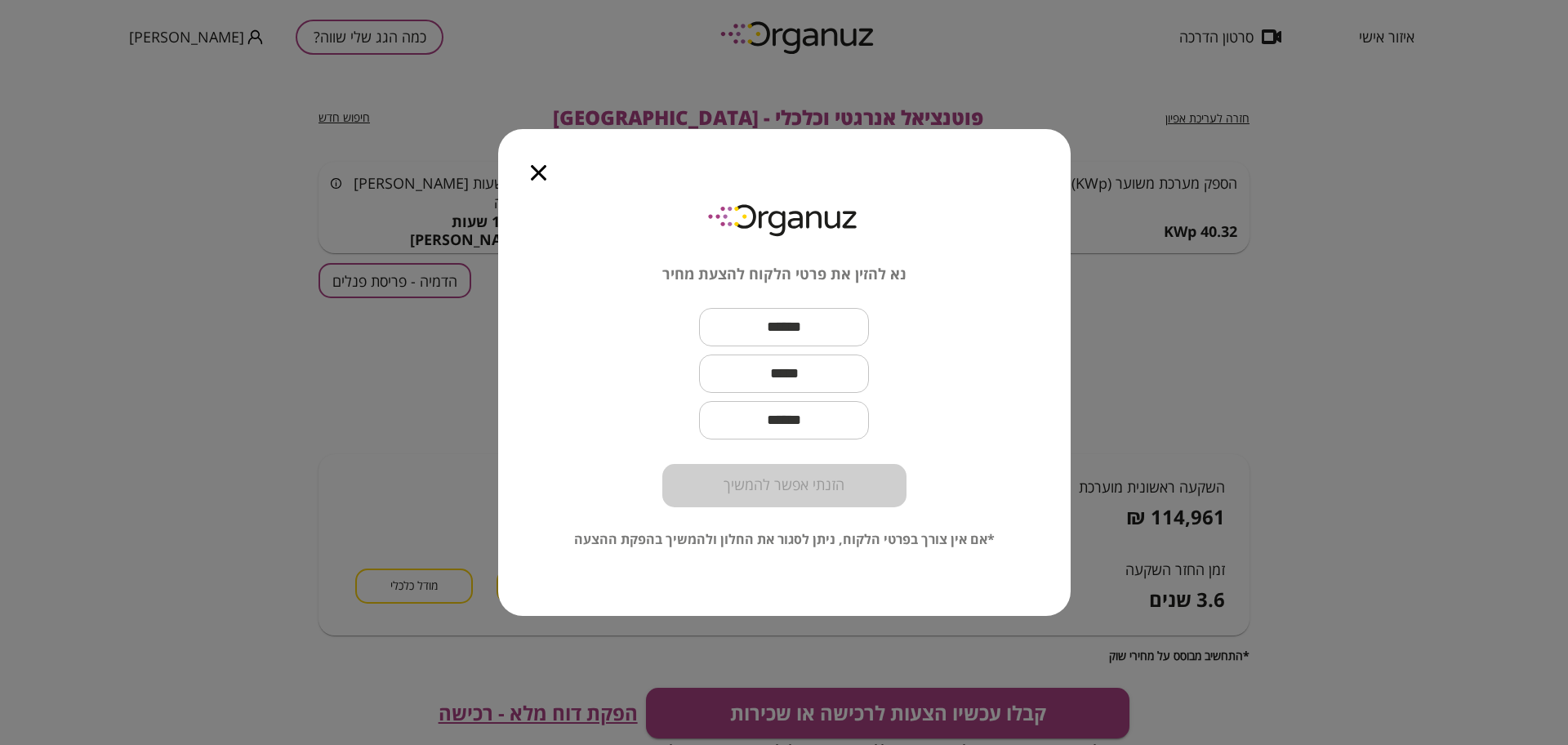
click at [805, 328] on input "text" at bounding box center [784, 326] width 170 height 48
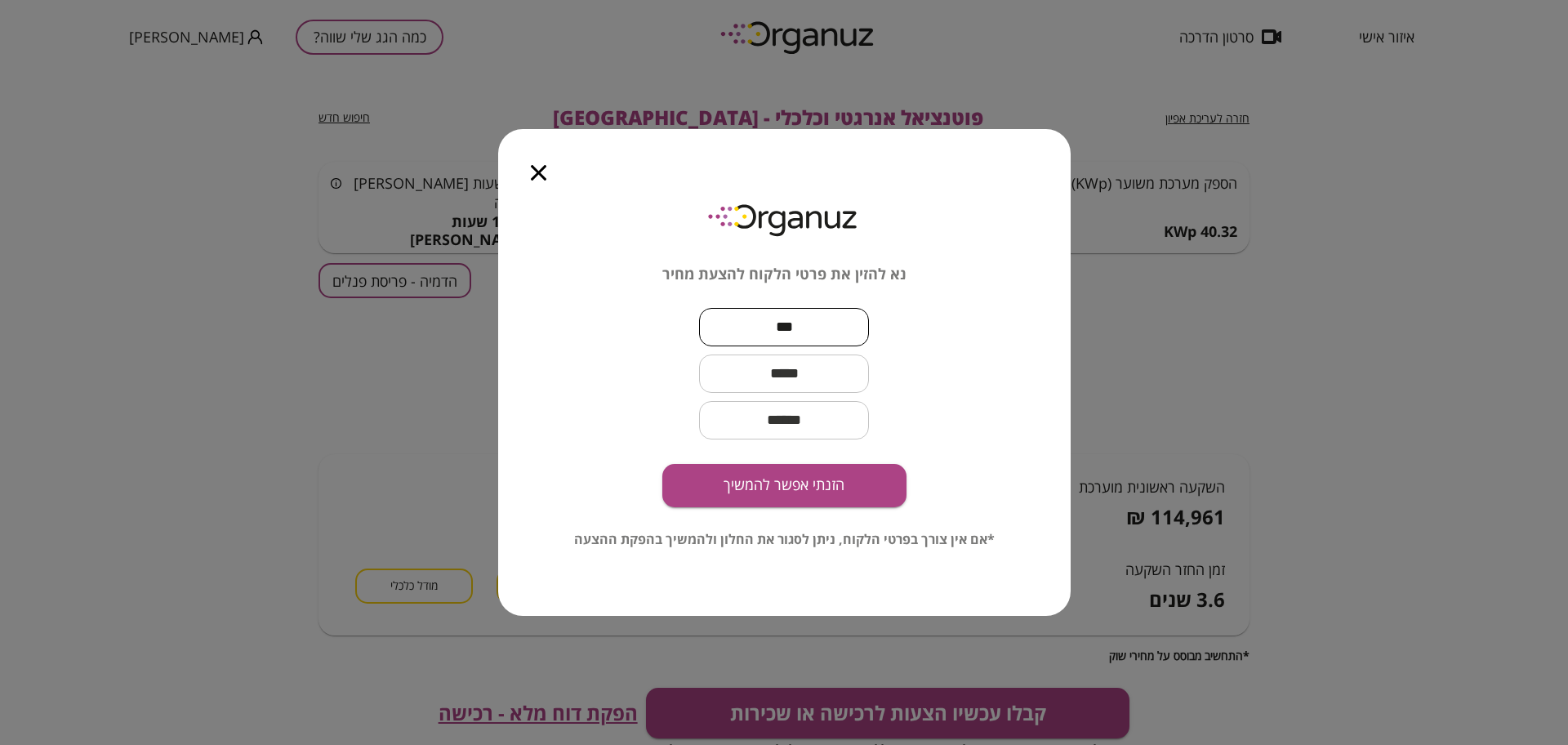
type input "***"
click at [794, 357] on input "text" at bounding box center [784, 373] width 170 height 48
click at [794, 363] on input "text" at bounding box center [784, 373] width 170 height 48
type input "*********"
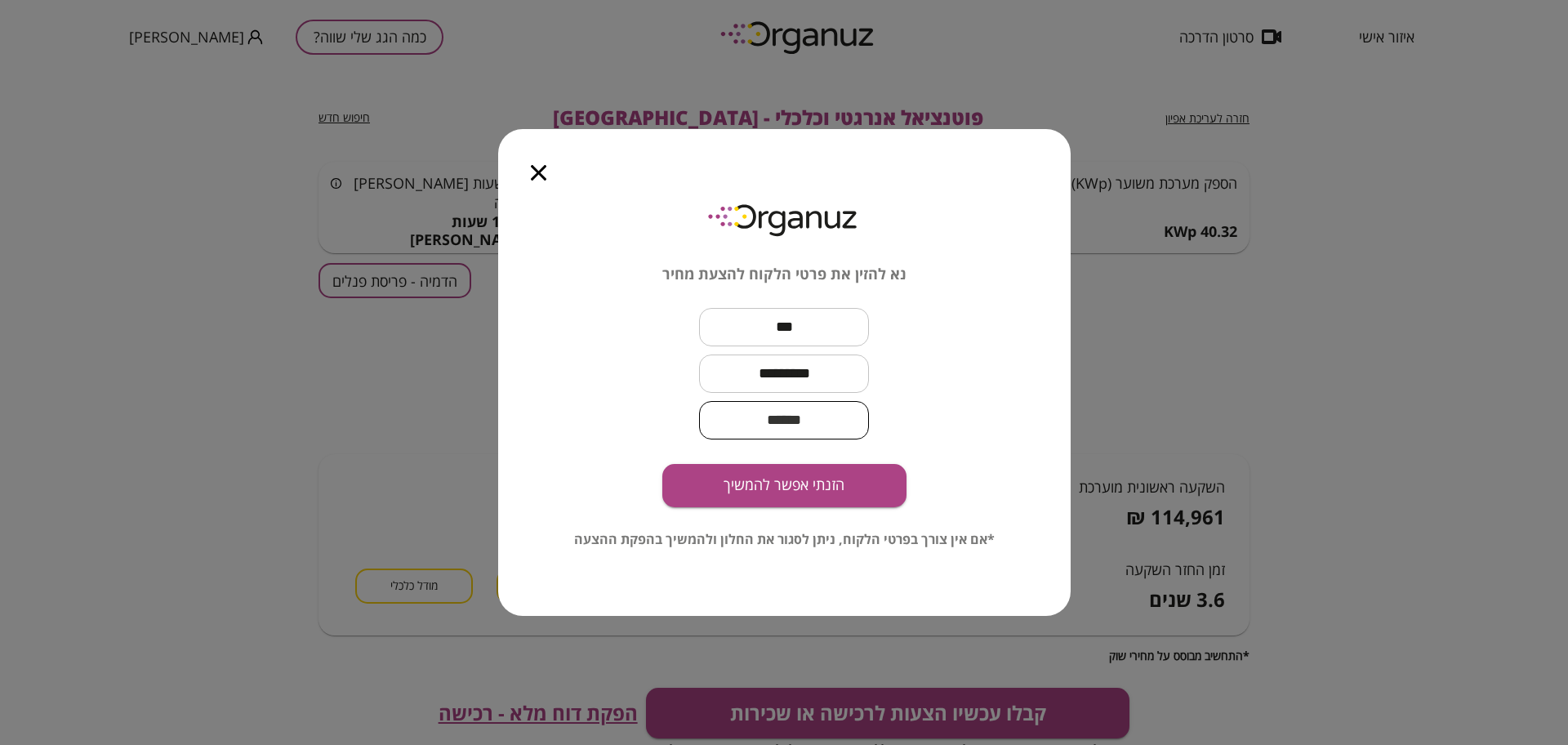
click at [814, 426] on input "email" at bounding box center [784, 419] width 170 height 48
type input "***"
click at [801, 498] on button "הזנתי אפשר להמשיך" at bounding box center [784, 485] width 244 height 43
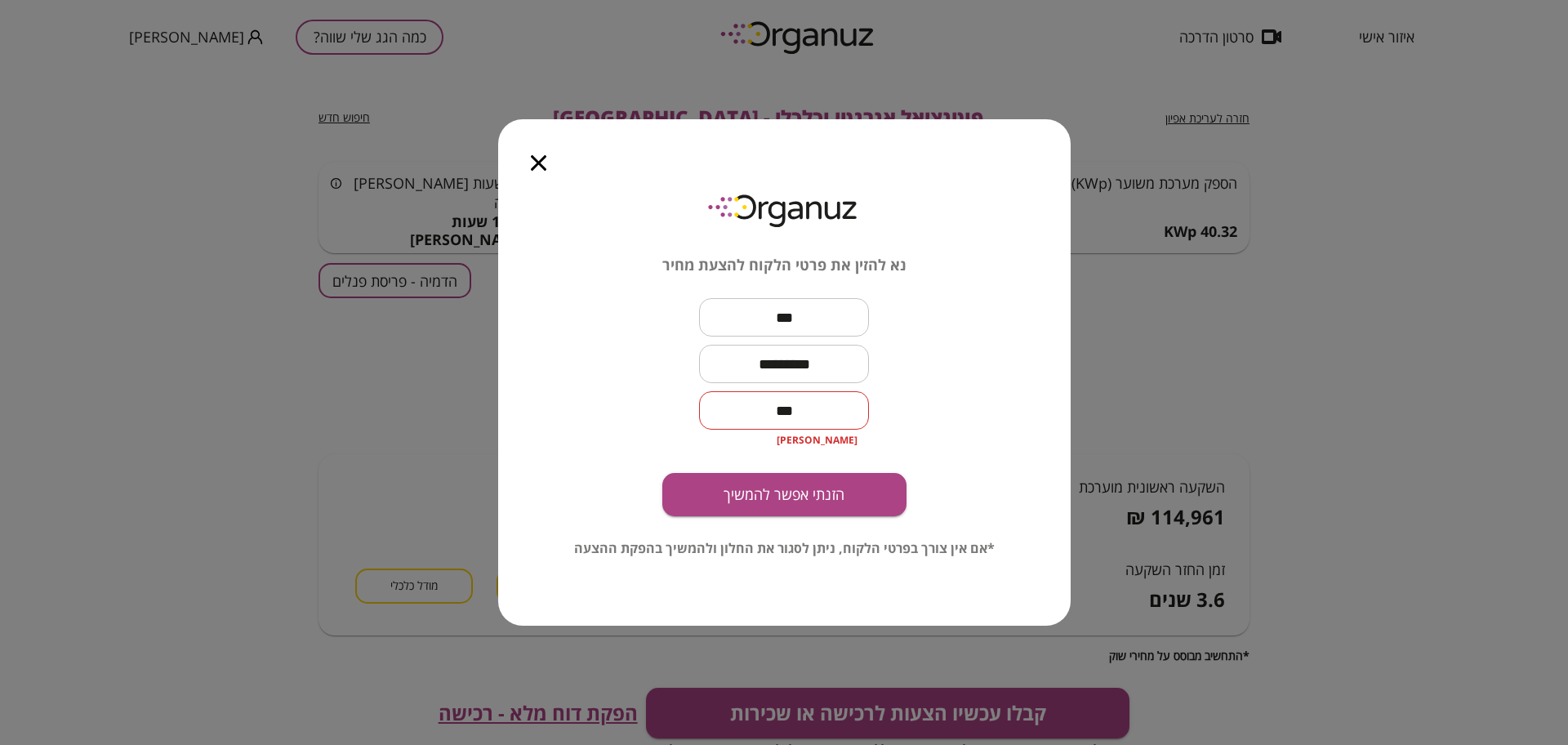
click at [816, 395] on input "***" at bounding box center [784, 410] width 170 height 48
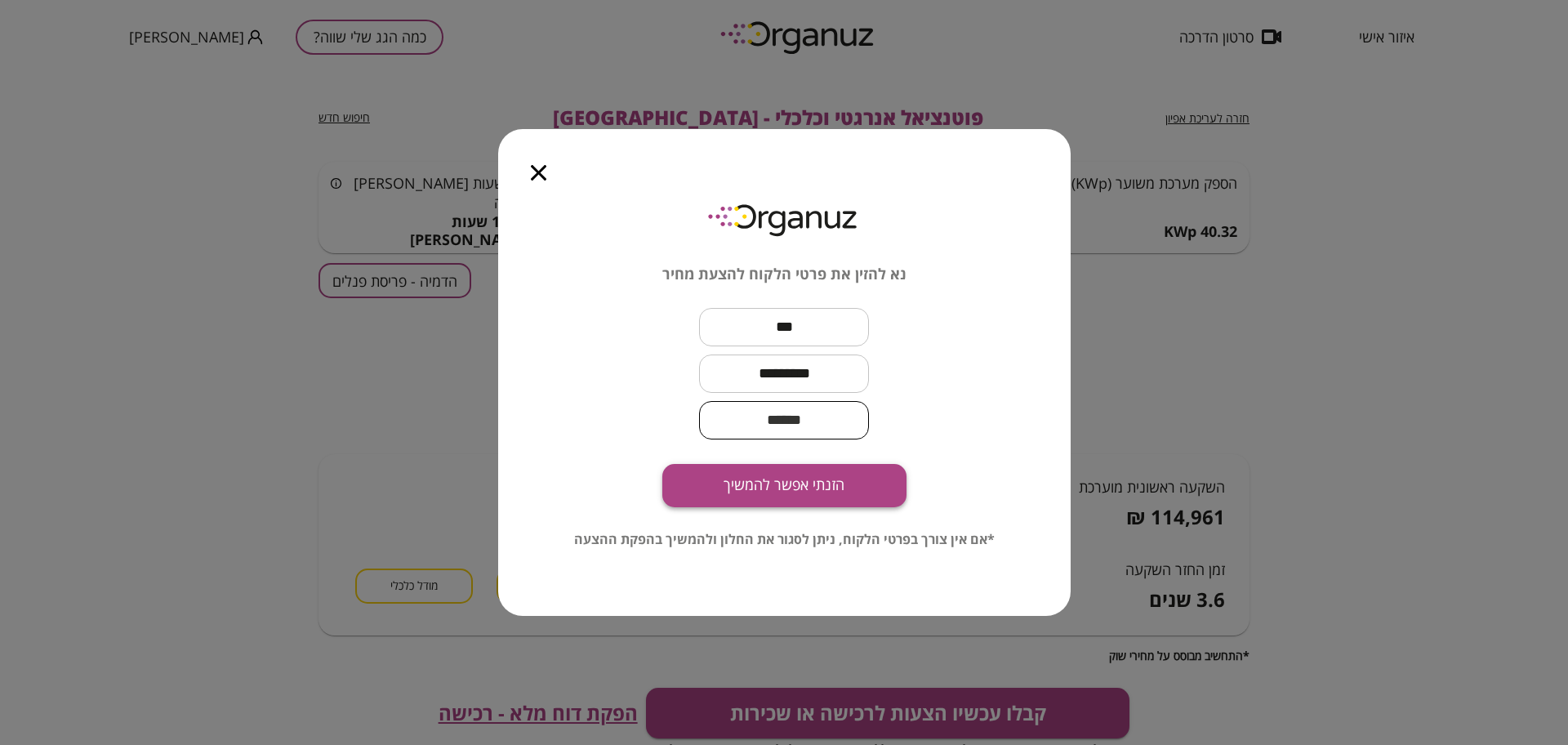
click at [775, 481] on button "הזנתי אפשר להמשיך" at bounding box center [784, 485] width 244 height 43
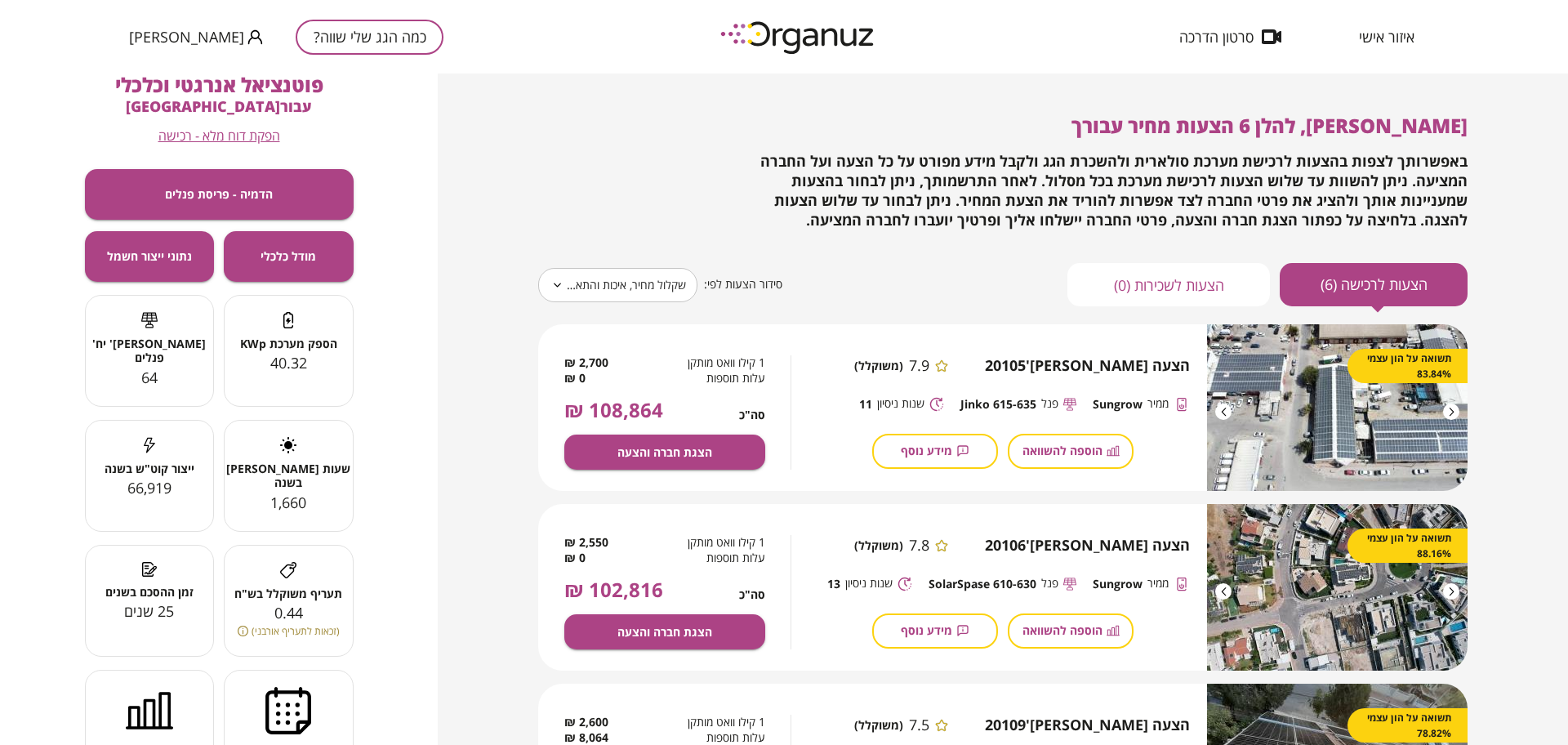
click at [358, 41] on button "כמה הגג שלי שווה?" at bounding box center [369, 36] width 148 height 36
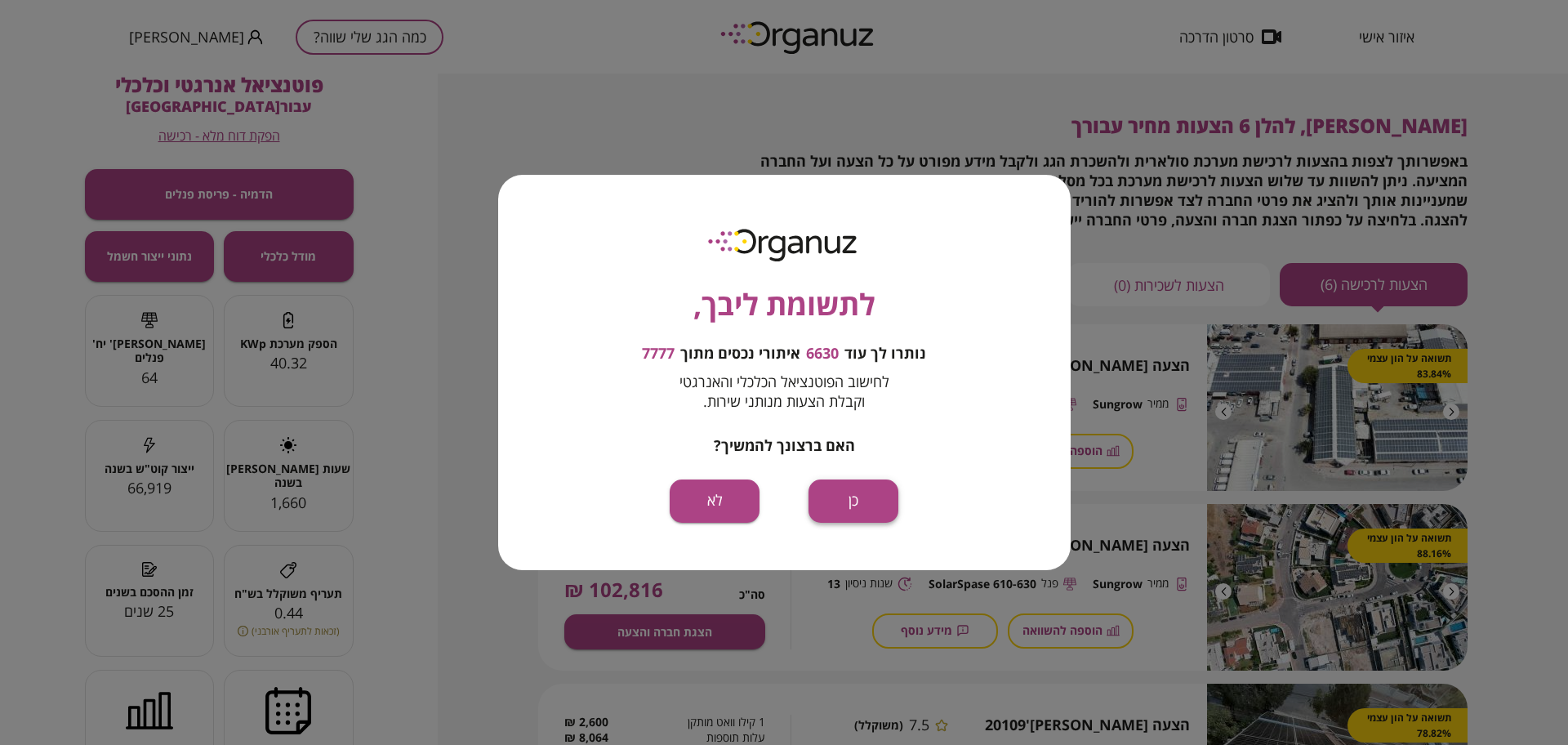
click at [856, 490] on button "כן" at bounding box center [854, 501] width 90 height 43
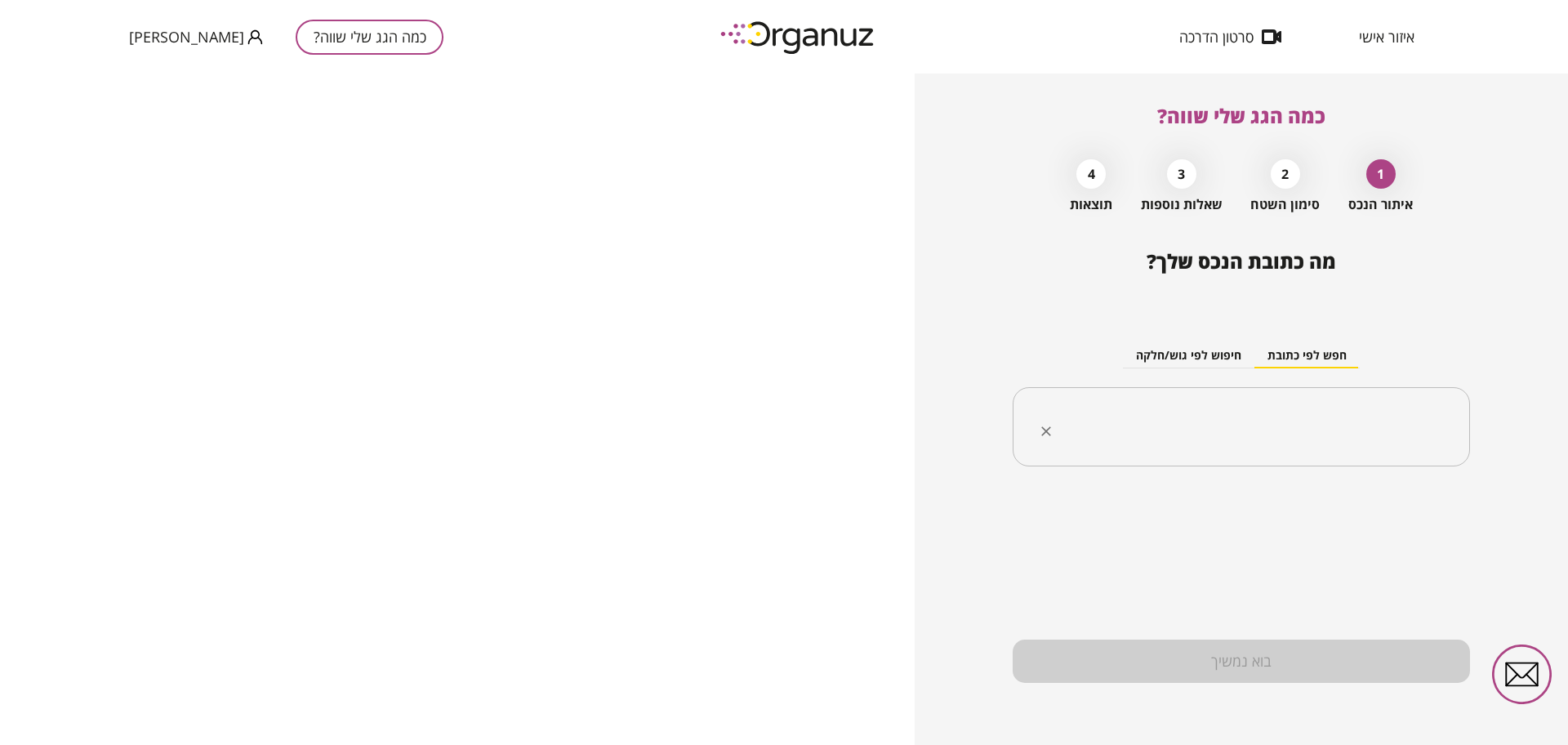
click at [1326, 425] on input "text" at bounding box center [1247, 427] width 406 height 41
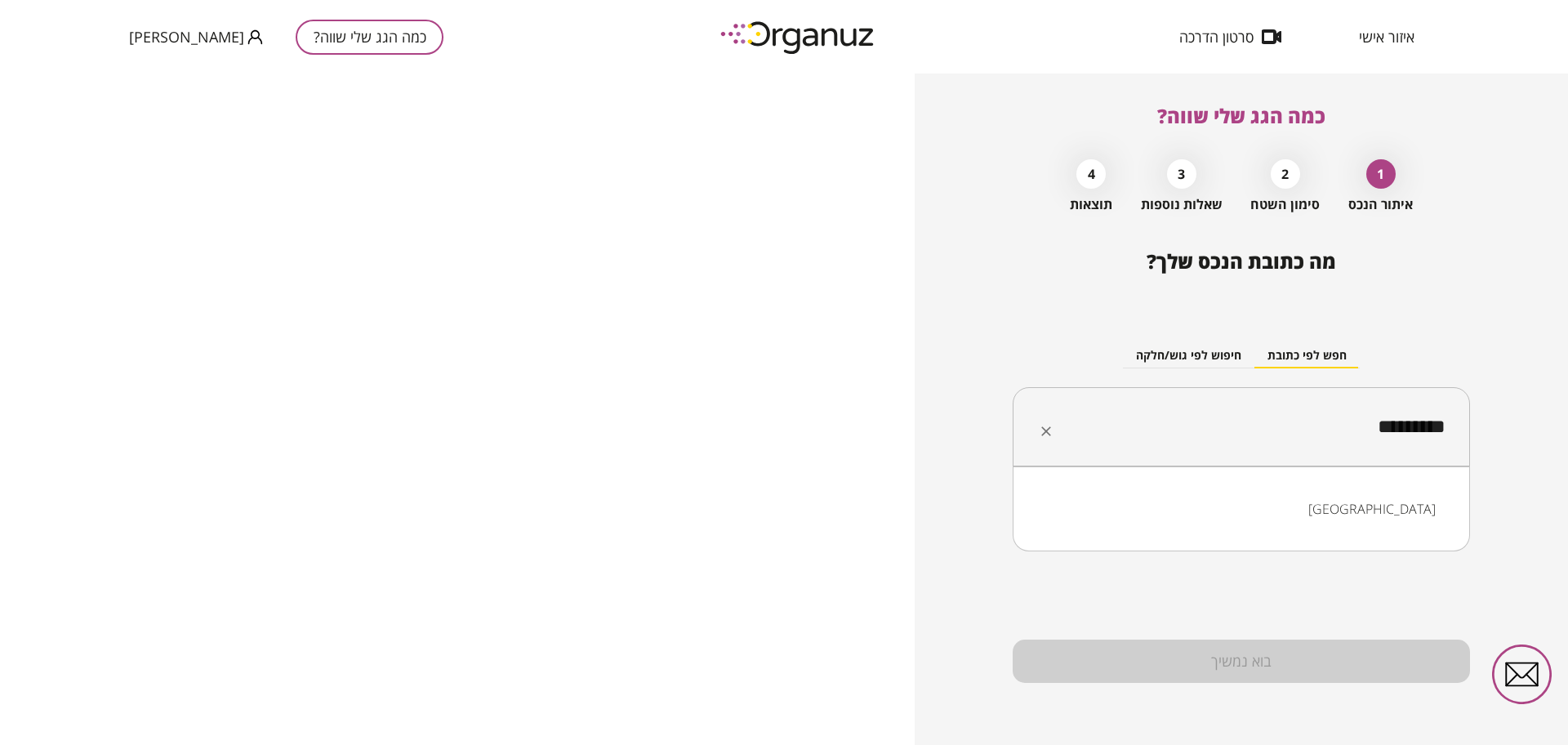
click at [1418, 504] on li "קריית אתא" at bounding box center [1241, 509] width 415 height 29
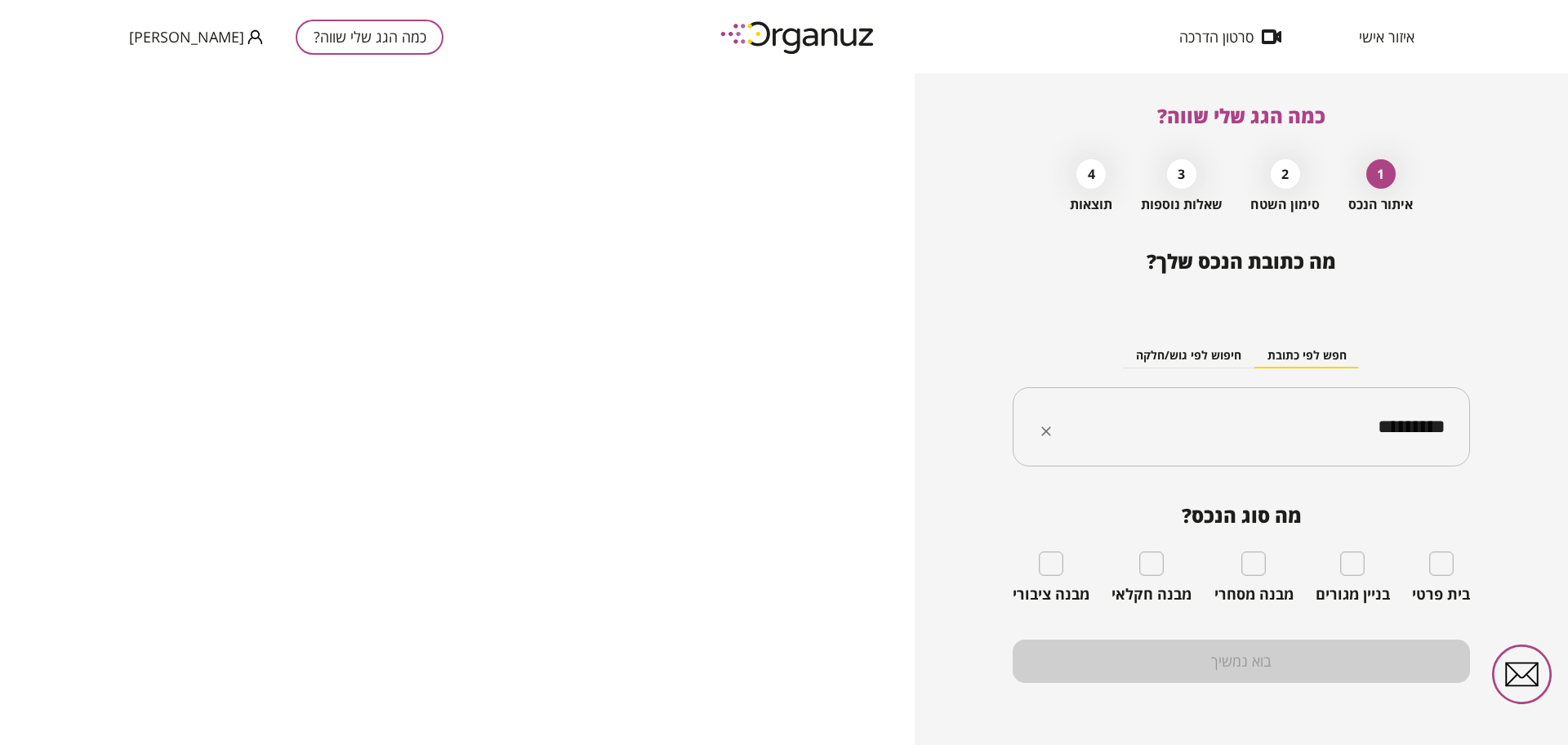
type input "*********"
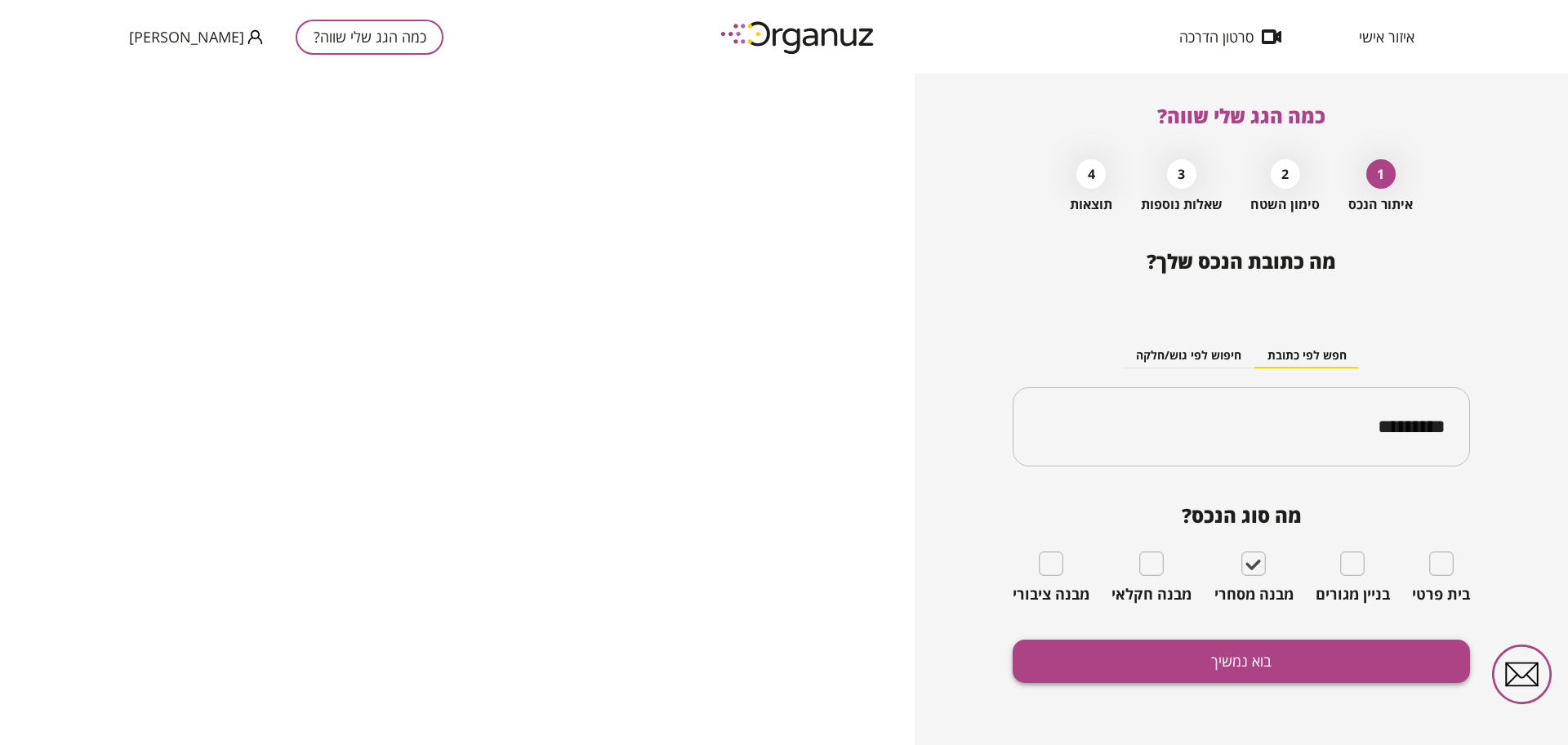
click at [1303, 665] on button "בוא נמשיך" at bounding box center [1241, 660] width 457 height 43
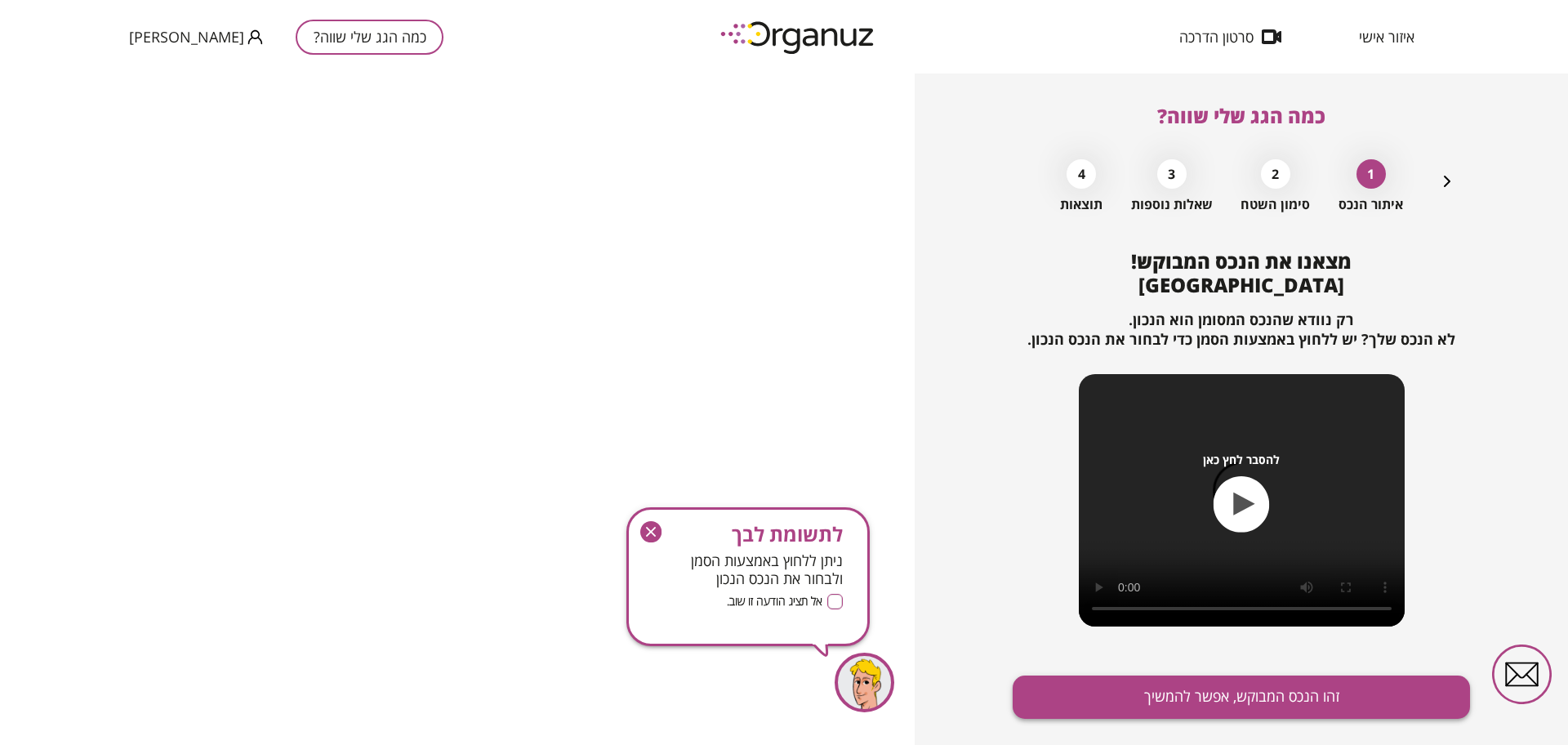
click at [1307, 691] on button "זהו הנכס המבוקש, אפשר להמשיך" at bounding box center [1241, 697] width 457 height 43
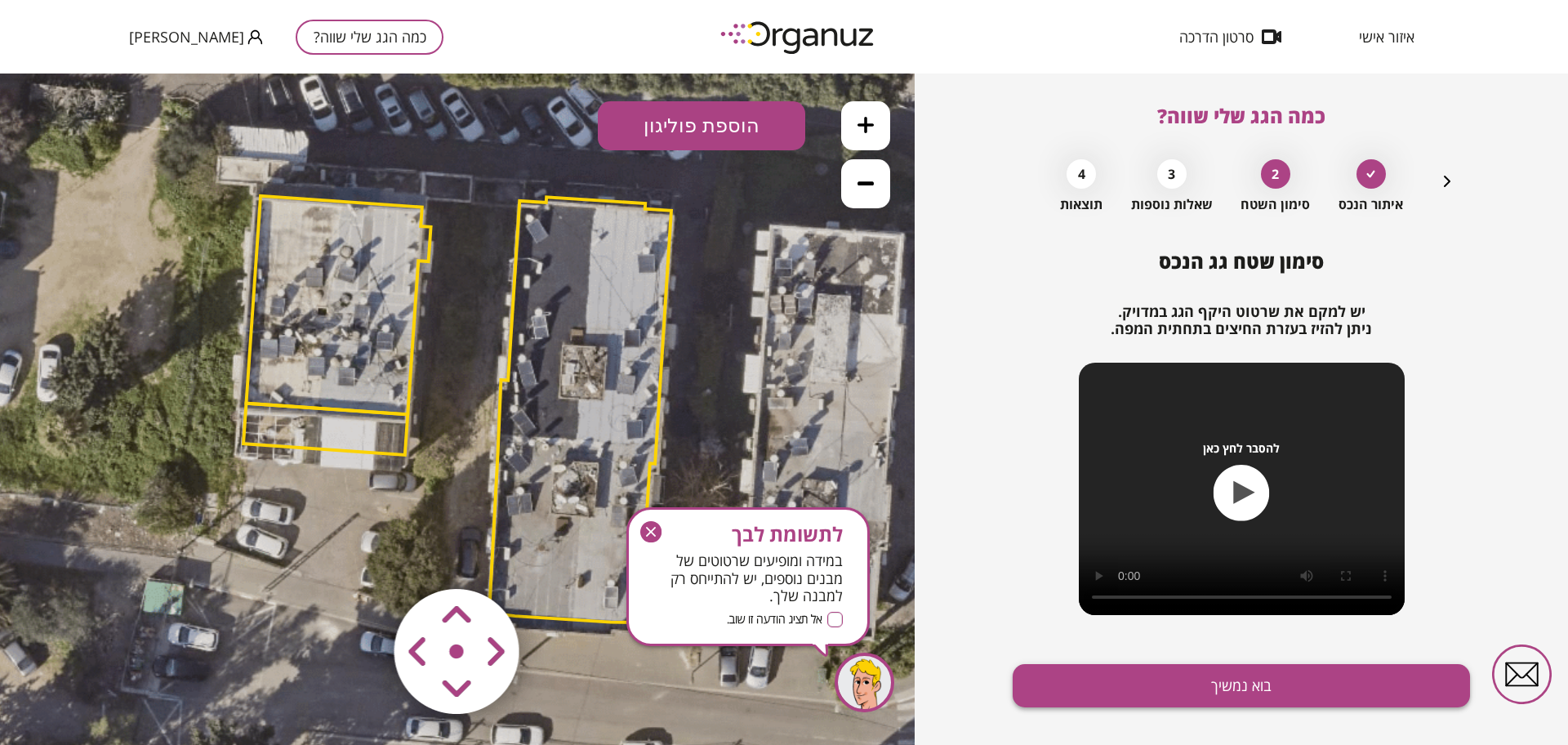
click at [1401, 668] on button "בוא נמשיך" at bounding box center [1241, 685] width 457 height 43
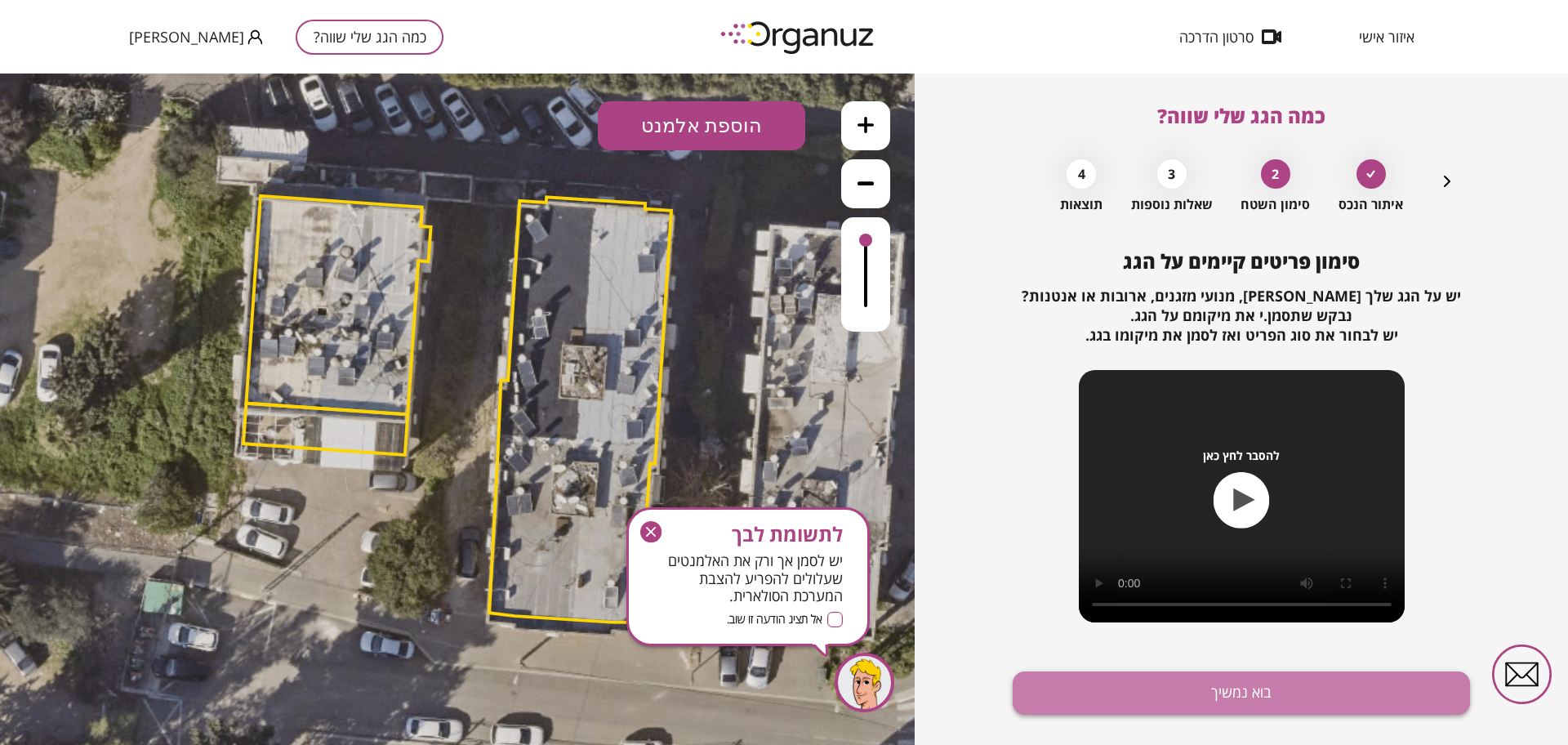
click at [1394, 689] on button "בוא נמשיך" at bounding box center [1241, 692] width 457 height 43
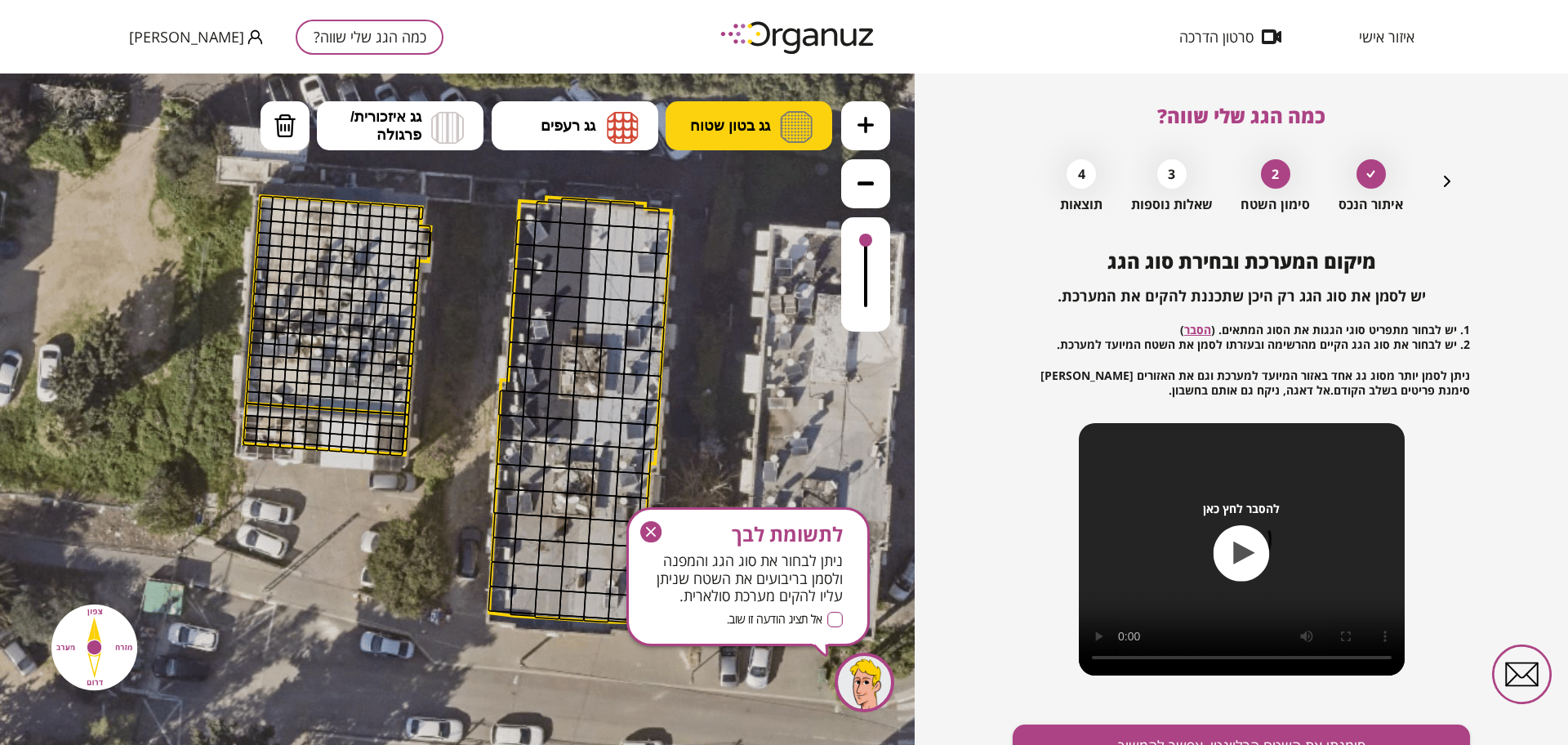
click at [744, 121] on span "גג בטון שטוח" at bounding box center [731, 126] width 80 height 18
click at [754, 215] on div ".st0 { fill: #FFFFFF; } 10" at bounding box center [457, 409] width 915 height 671
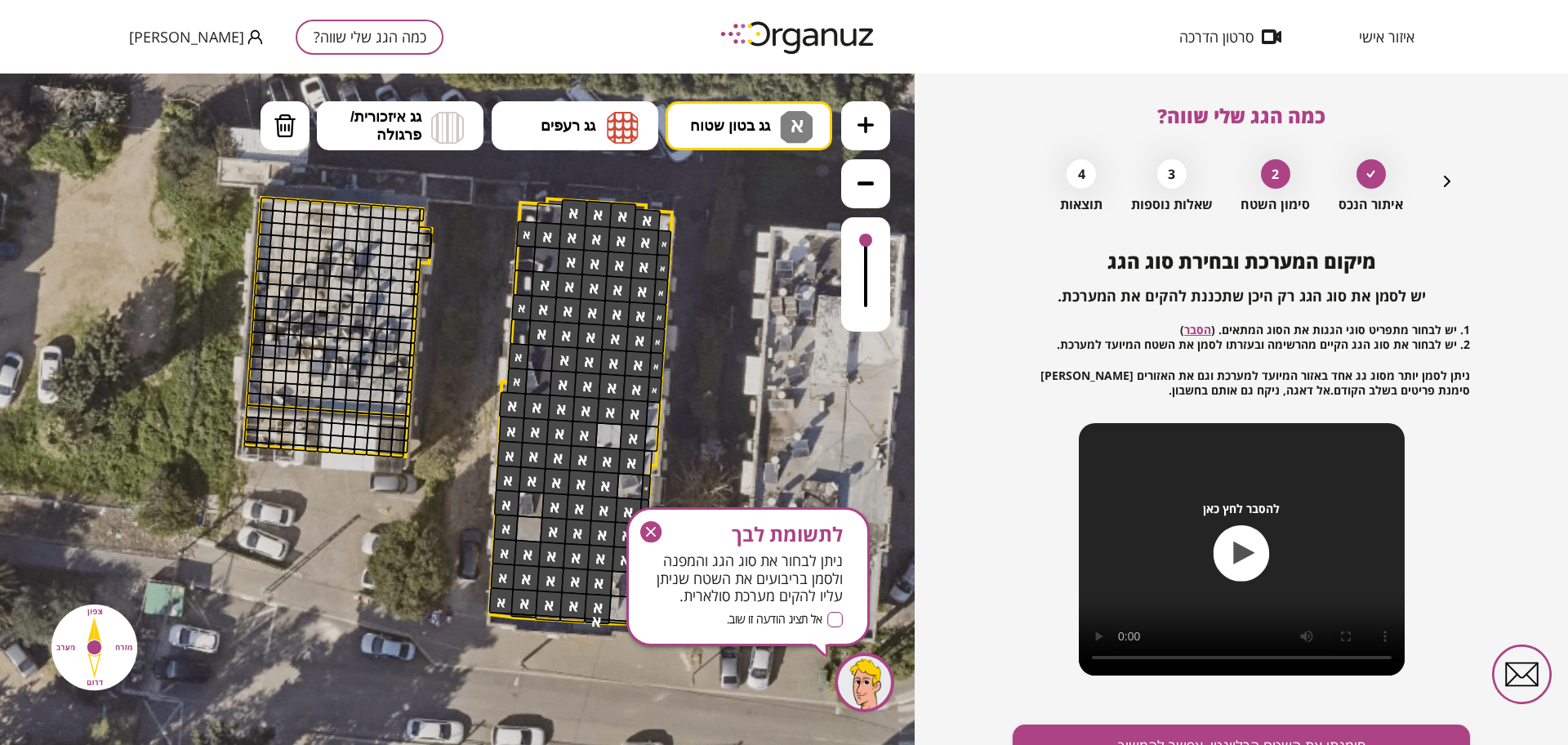
drag, startPoint x: 548, startPoint y: 506, endPoint x: 689, endPoint y: 481, distance: 143.2
click at [689, 479] on div ".st0 { fill: #FFFFFF; }" at bounding box center [457, 414] width 1324 height 1323
drag, startPoint x: 654, startPoint y: 522, endPoint x: 890, endPoint y: 527, distance: 236.1
click at [653, 522] on icon "button" at bounding box center [650, 531] width 21 height 21
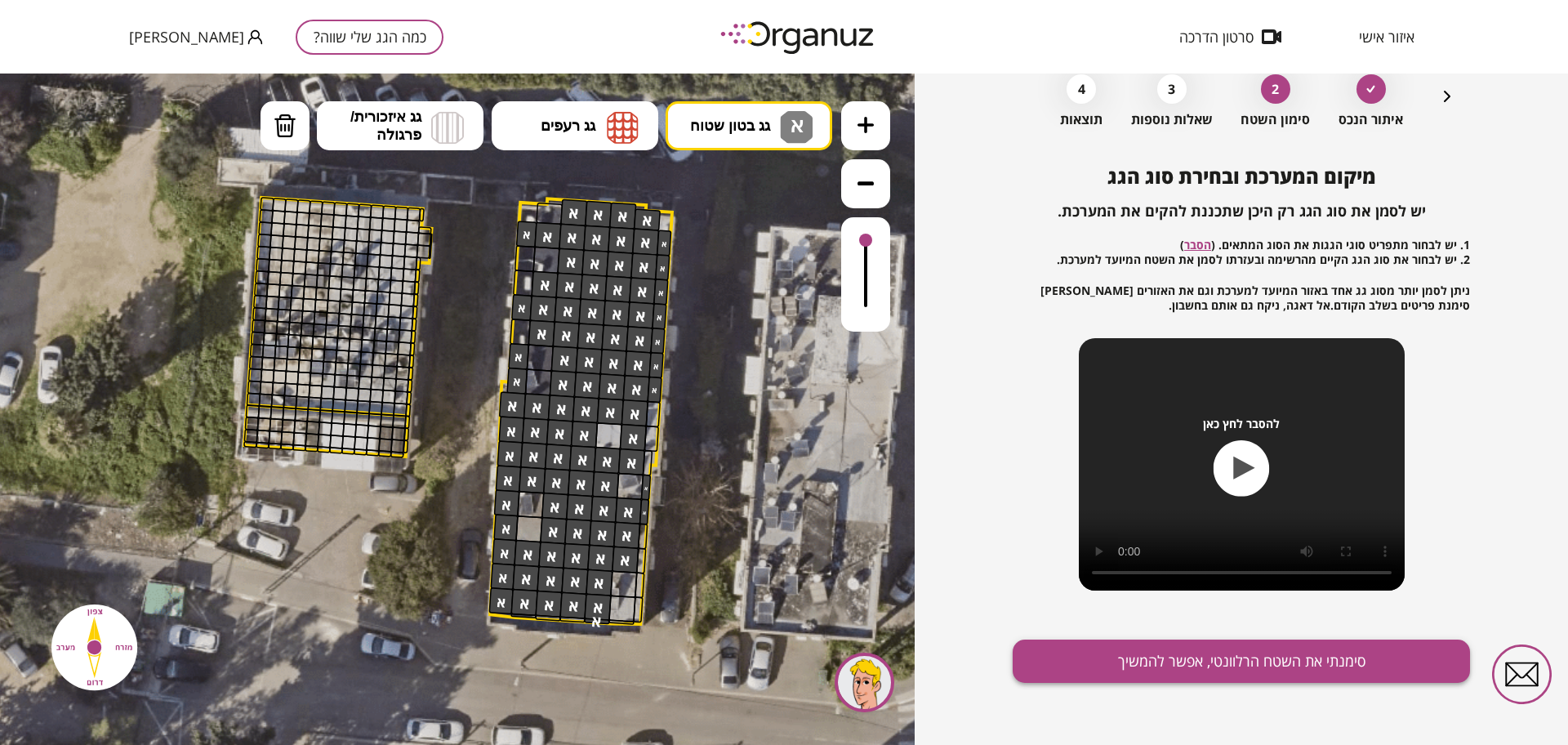
click at [1198, 640] on button "סימנתי את השטח הרלוונטי, אפשר להמשיך" at bounding box center [1241, 660] width 457 height 43
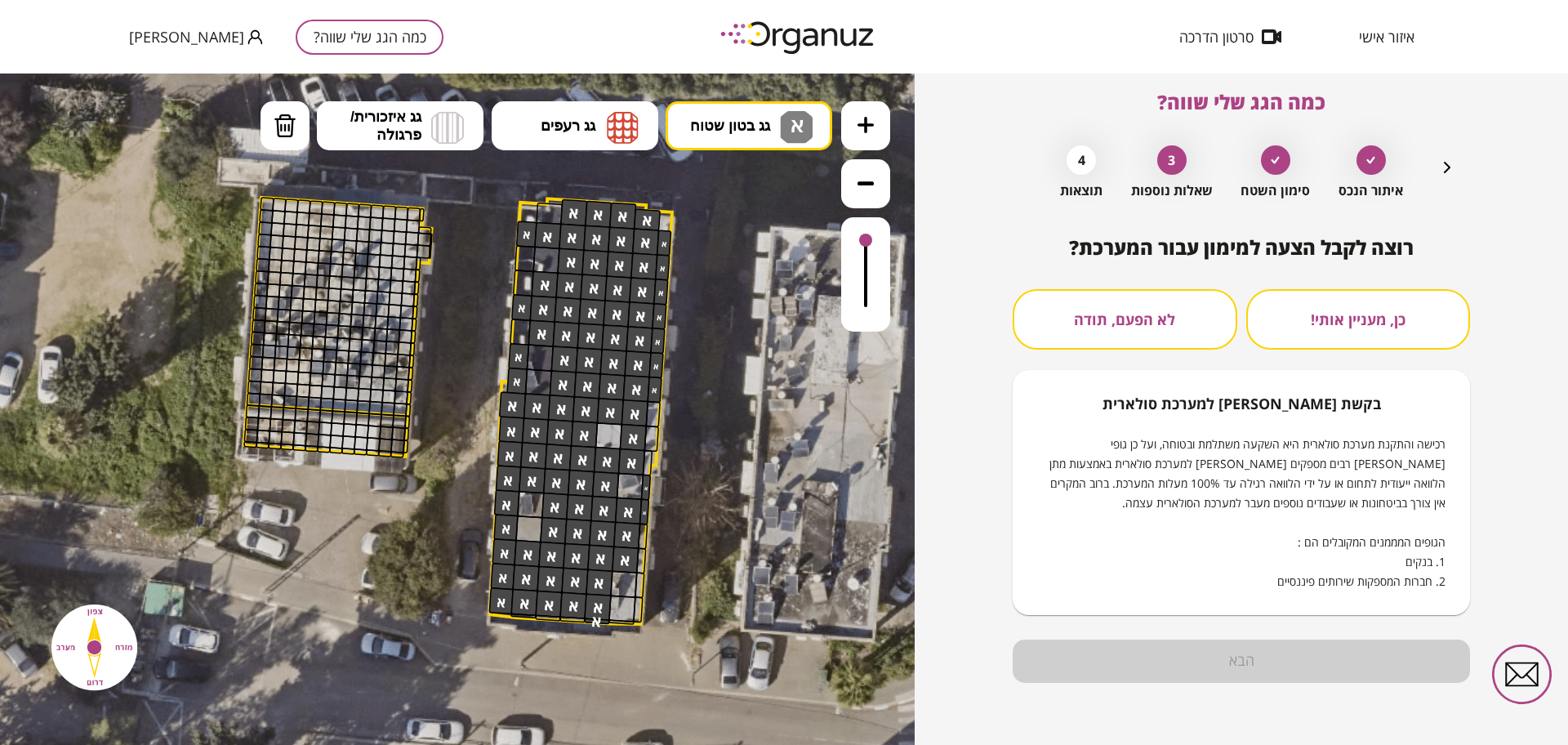
scroll to position [14, 0]
click at [1137, 344] on button "לא הפעם, תודה" at bounding box center [1125, 319] width 224 height 60
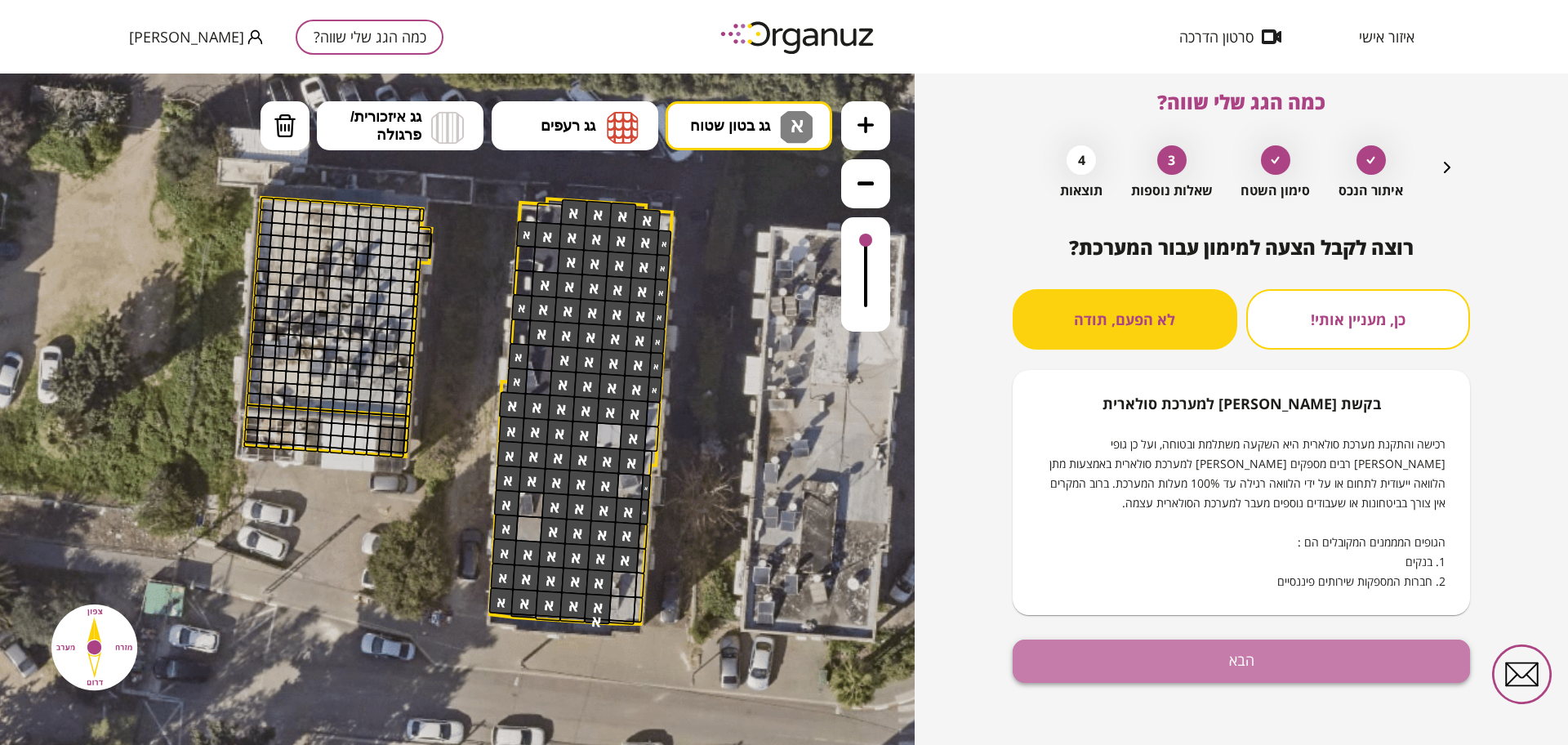
click at [1199, 644] on button "הבא" at bounding box center [1241, 660] width 457 height 43
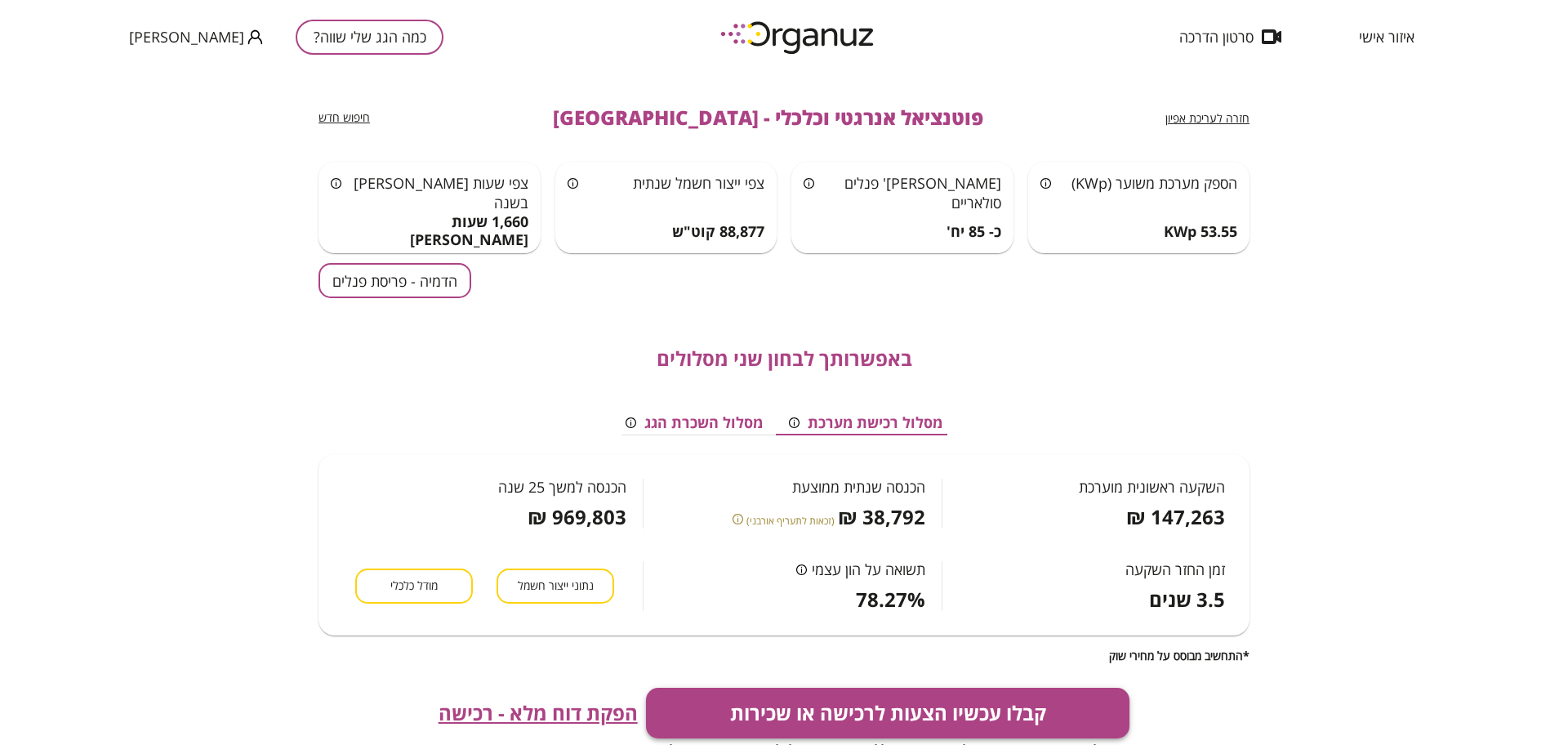
click at [1011, 699] on button "קבלו עכשיו הצעות לרכישה או שכירות" at bounding box center [888, 713] width 484 height 51
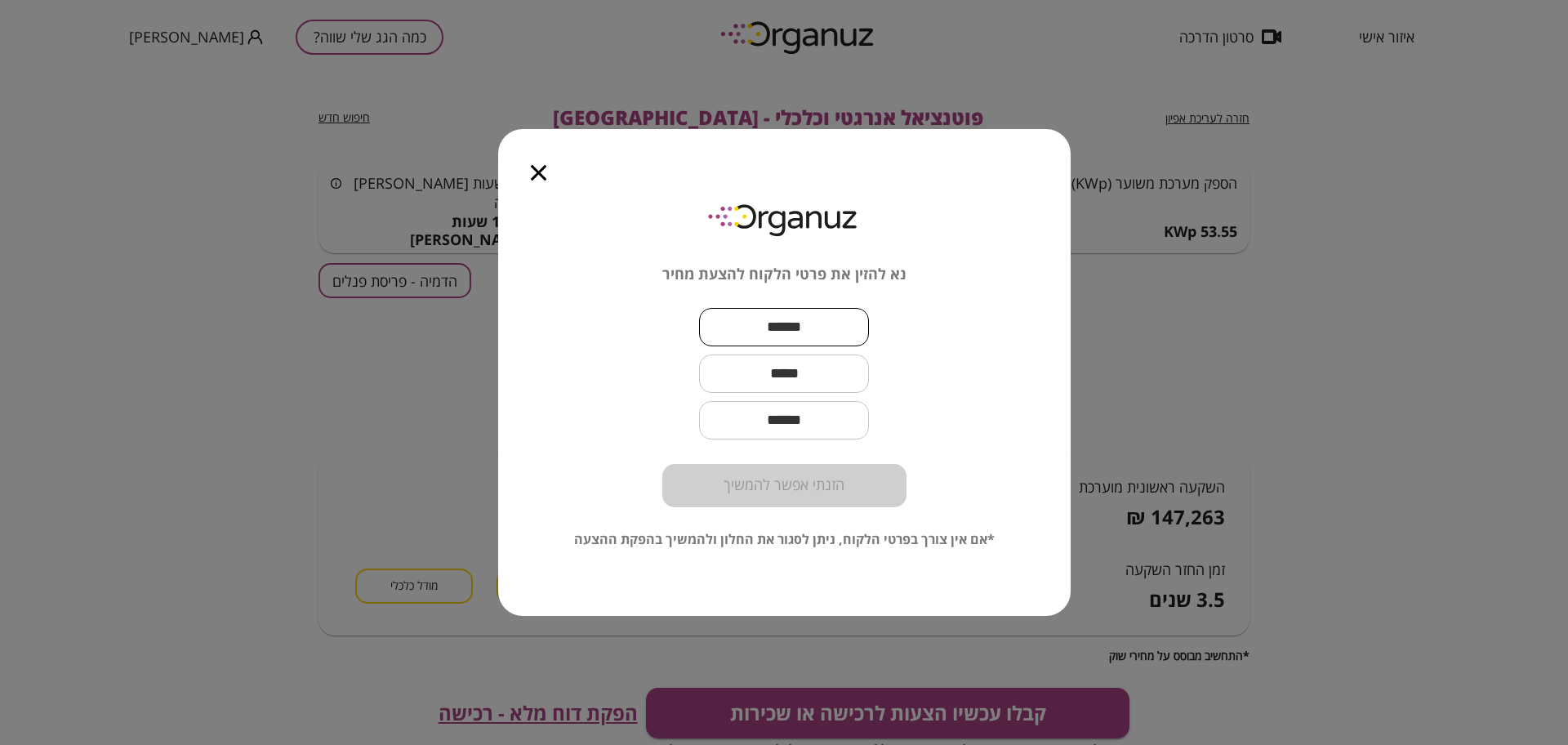
click at [807, 317] on input "text" at bounding box center [784, 326] width 170 height 48
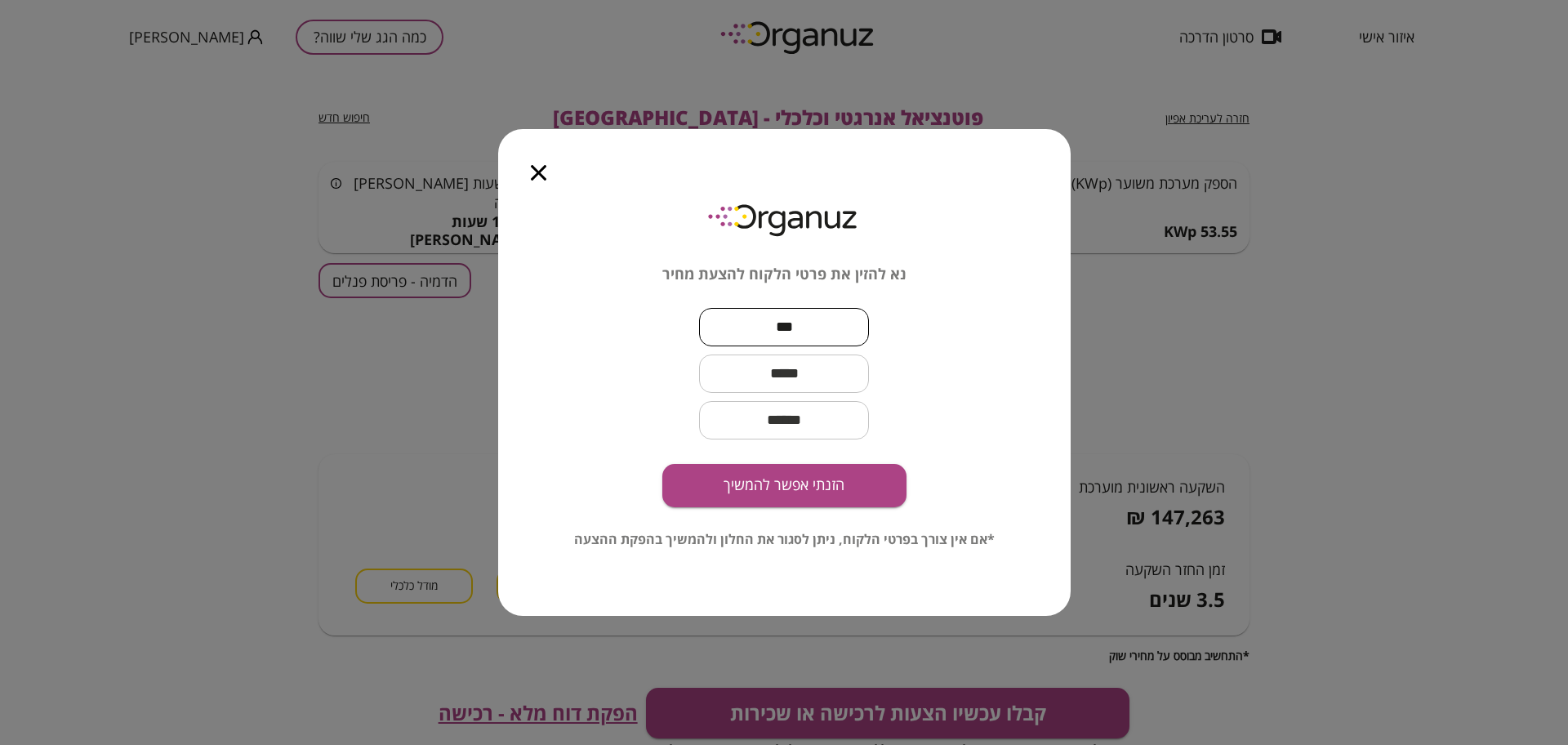
type input "***"
click at [825, 371] on input "text" at bounding box center [784, 373] width 170 height 48
type input "**********"
click at [833, 417] on input "email" at bounding box center [784, 419] width 170 height 48
type input "***"
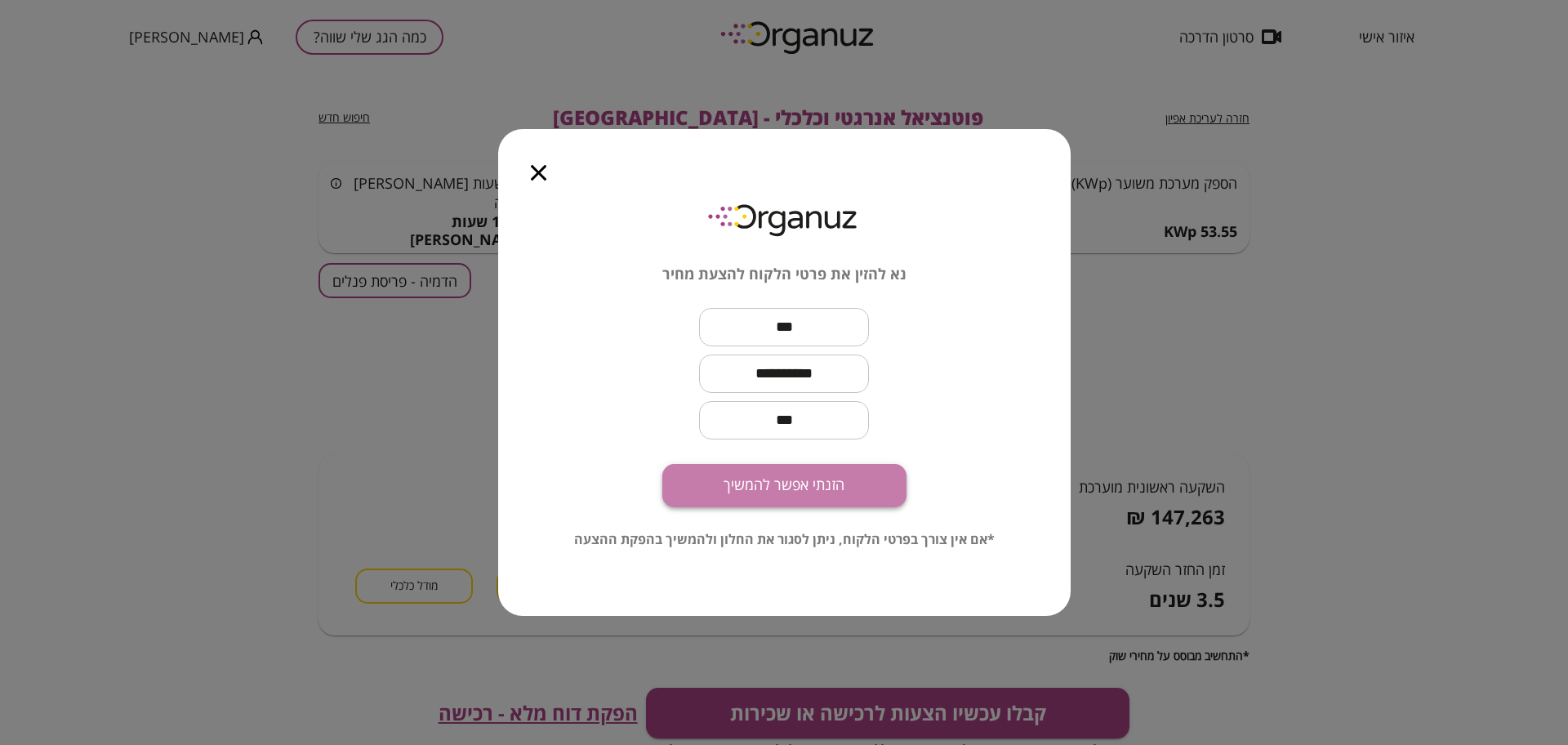
click at [816, 474] on button "הזנתי אפשר להמשיך" at bounding box center [784, 485] width 244 height 43
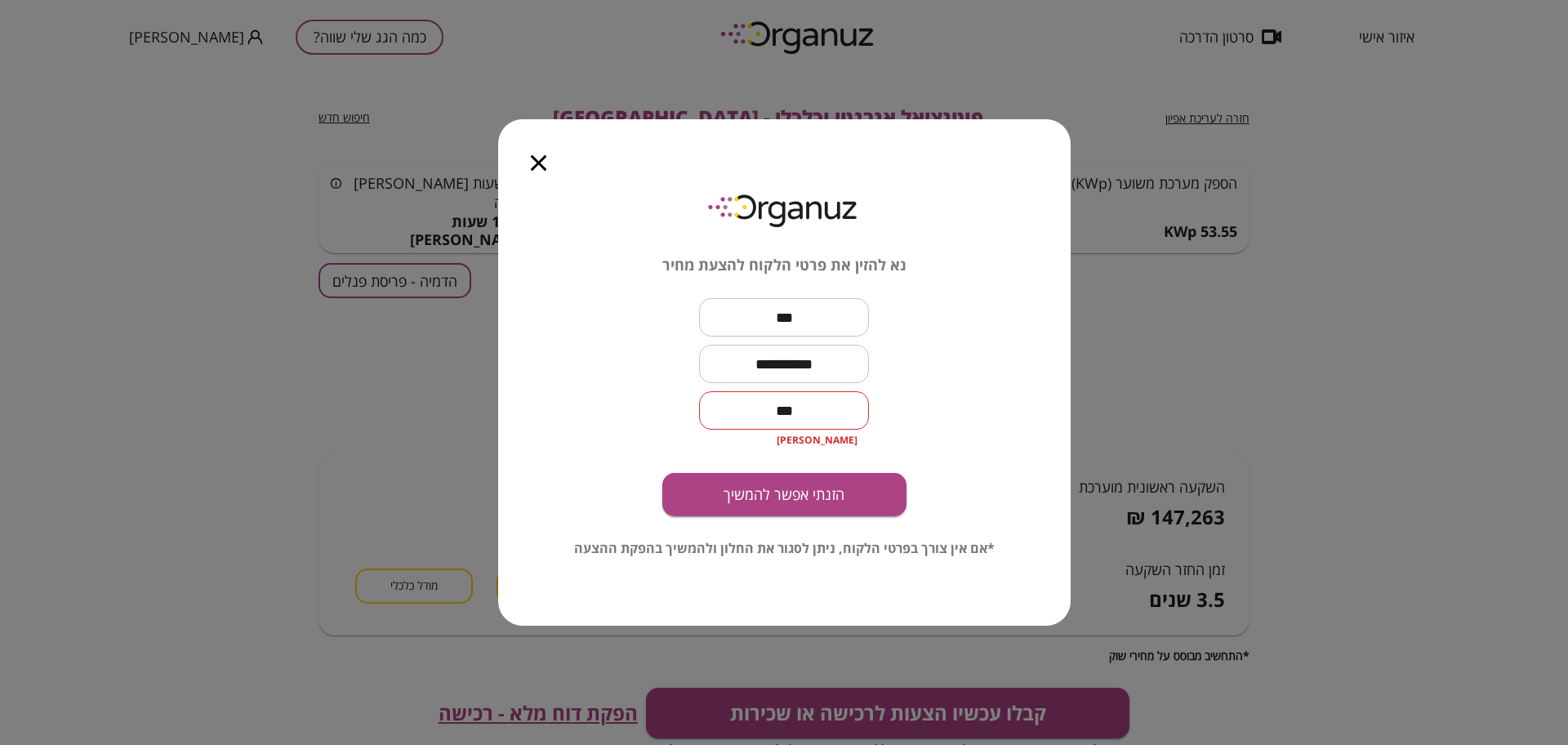
click at [797, 436] on p "אימייל שגוי" at bounding box center [784, 440] width 147 height 16
click at [791, 406] on input "***" at bounding box center [784, 410] width 170 height 48
click at [791, 405] on input "***" at bounding box center [784, 410] width 170 height 48
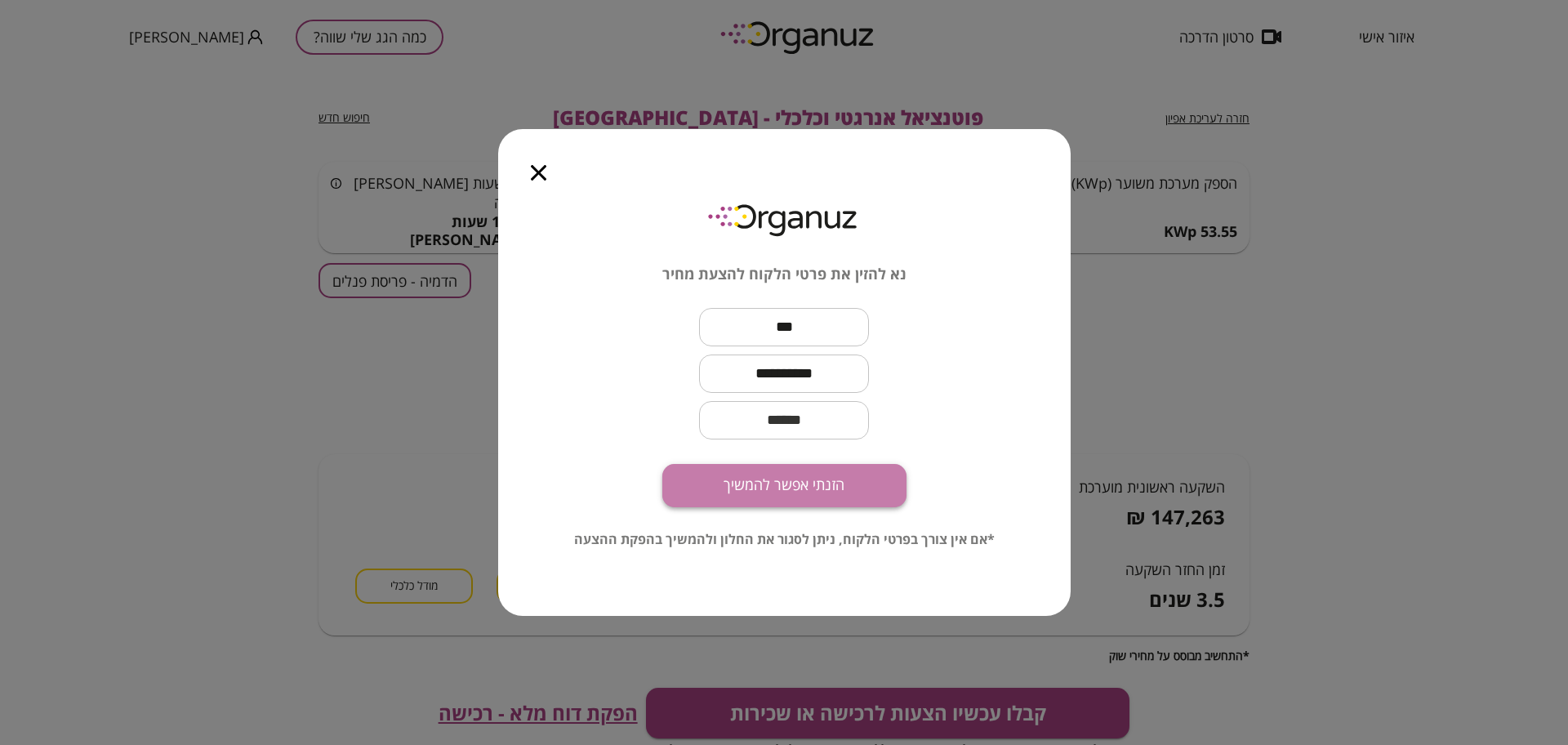
click at [846, 489] on button "הזנתי אפשר להמשיך" at bounding box center [784, 485] width 244 height 43
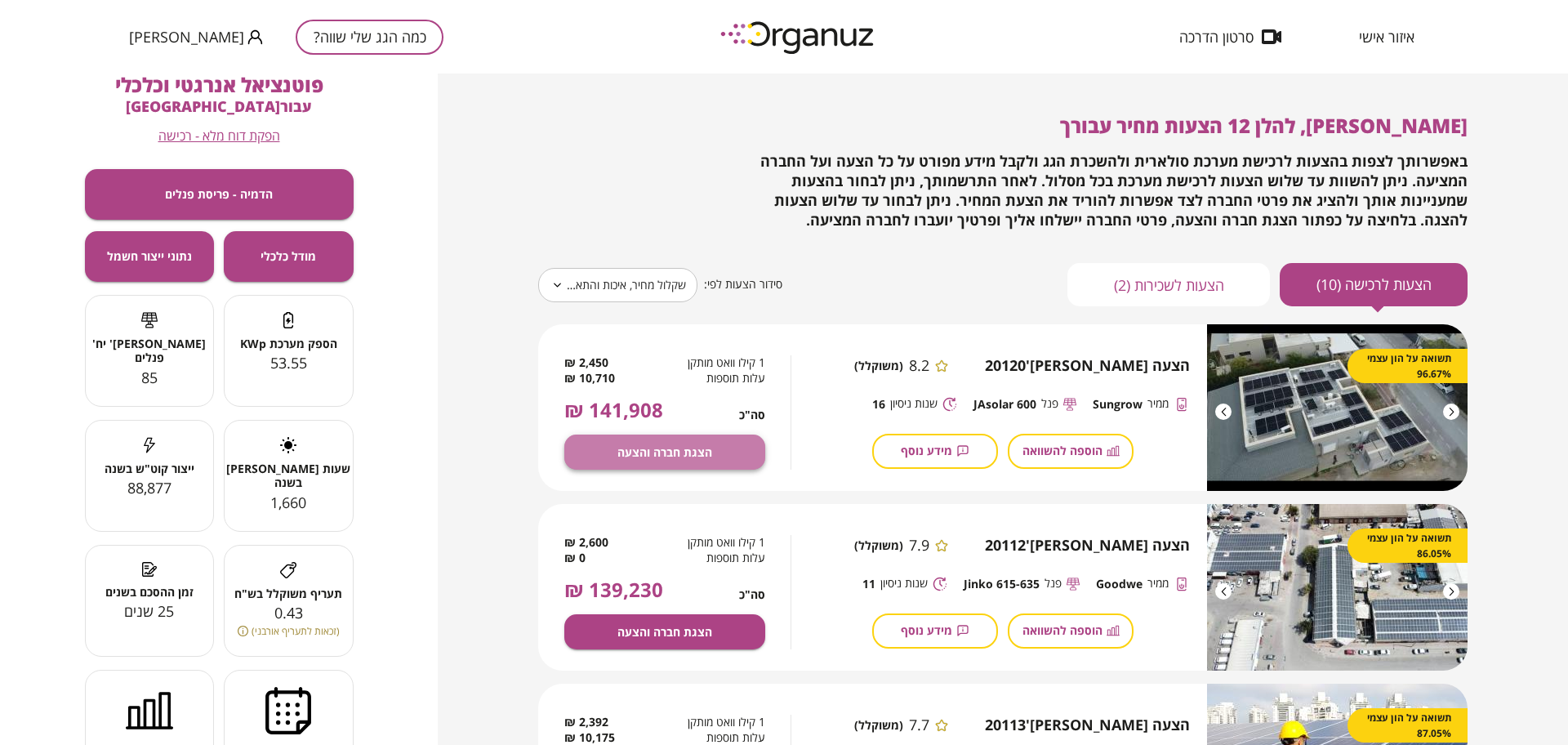
click at [654, 445] on span "הצגת חברה והצעה" at bounding box center [665, 451] width 95 height 14
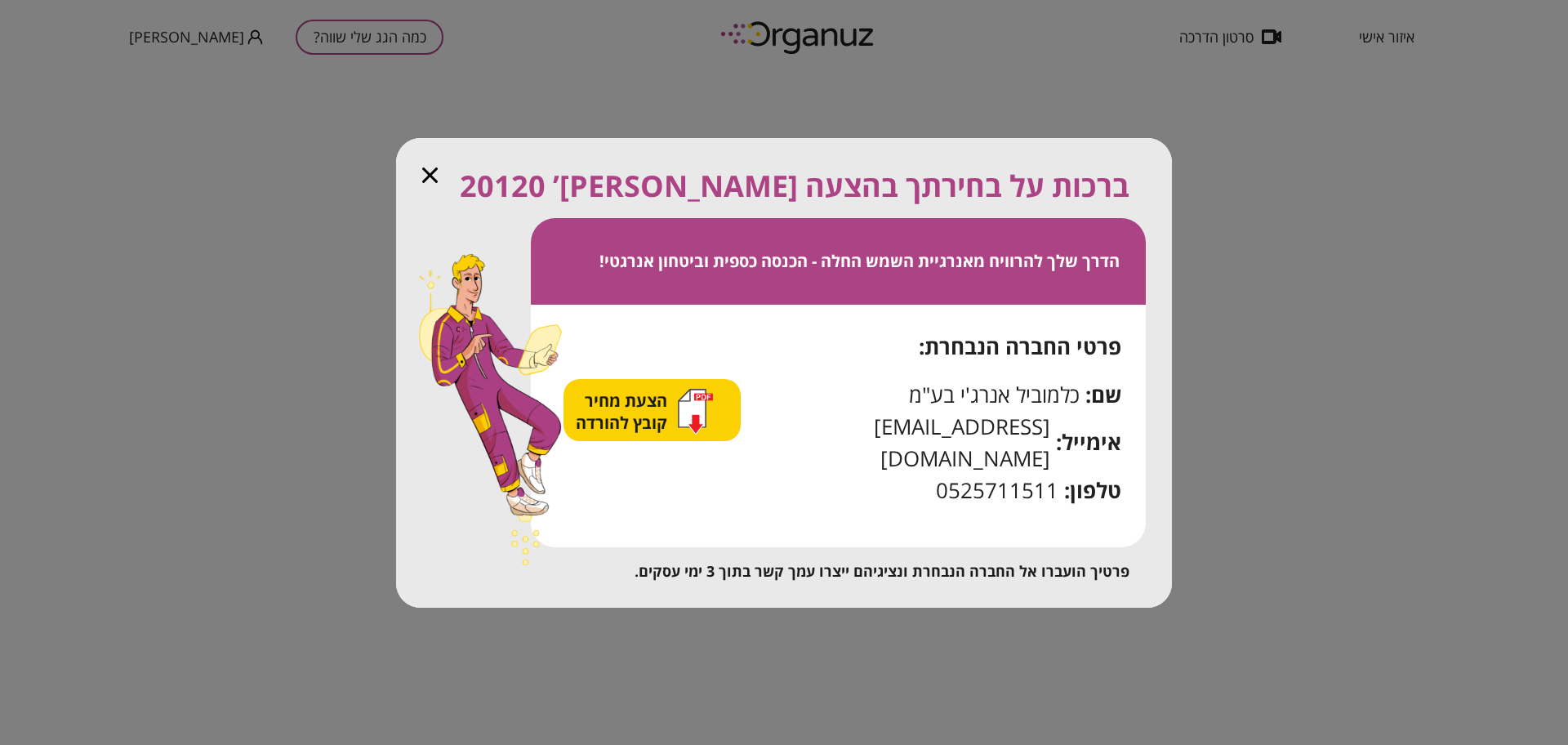
click at [656, 417] on span "הצעת מחיר קובץ להורדה" at bounding box center [623, 411] width 96 height 44
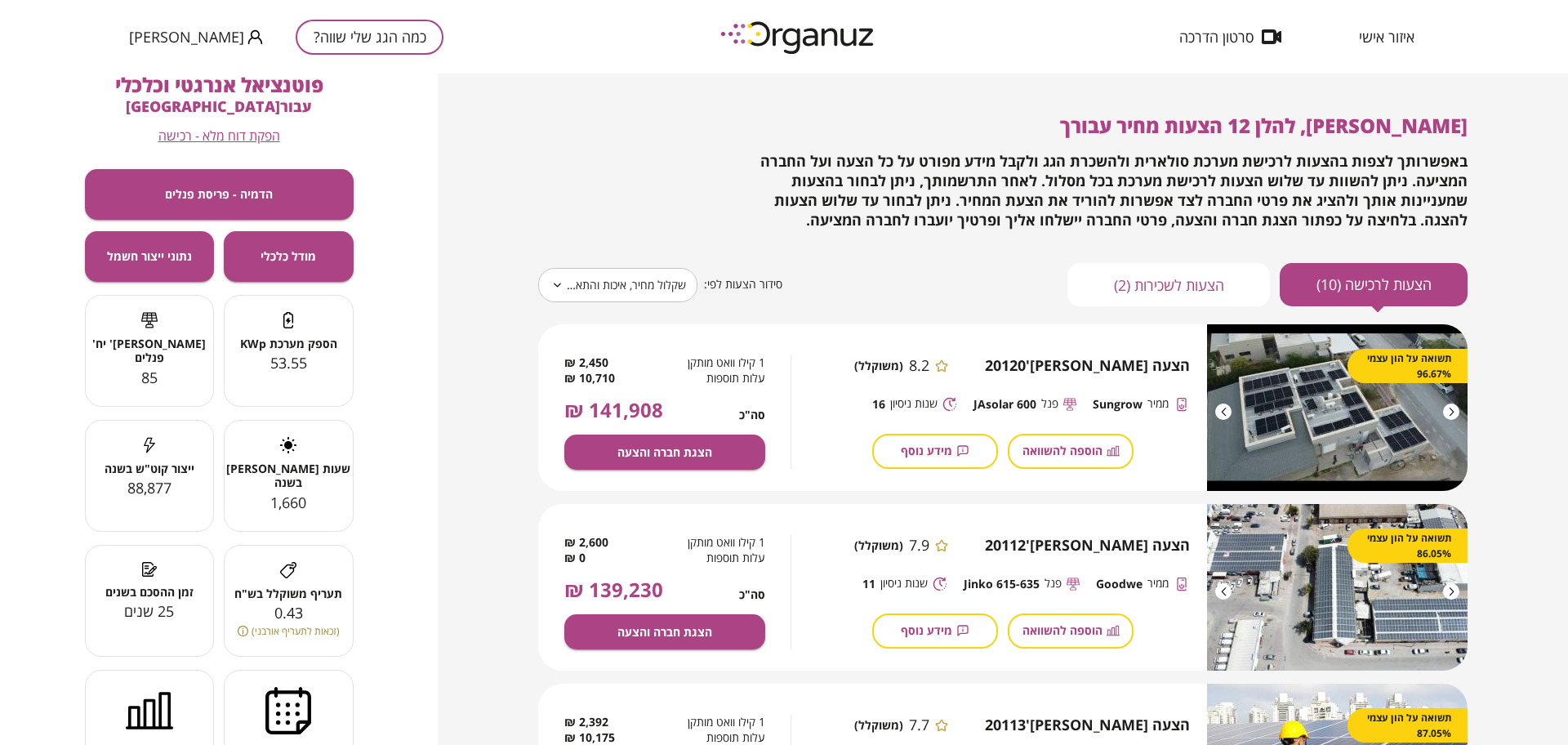
click at [196, 133] on span "הפקת דוח מלא - רכישה" at bounding box center [219, 136] width 121 height 16
